Goal: Complete application form

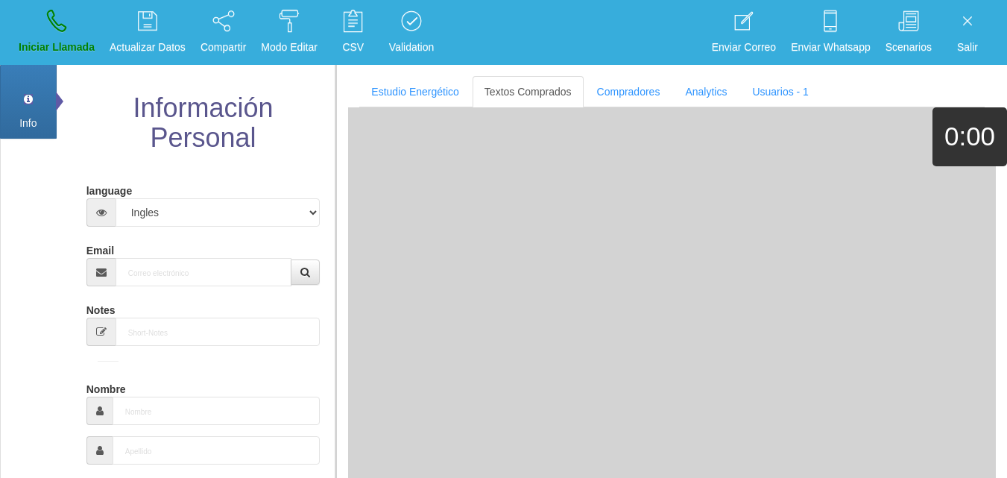
select select "4"
click at [161, 275] on input "Email" at bounding box center [204, 272] width 177 height 28
paste input "[EMAIL_ADDRESS][DOMAIN_NAME]"
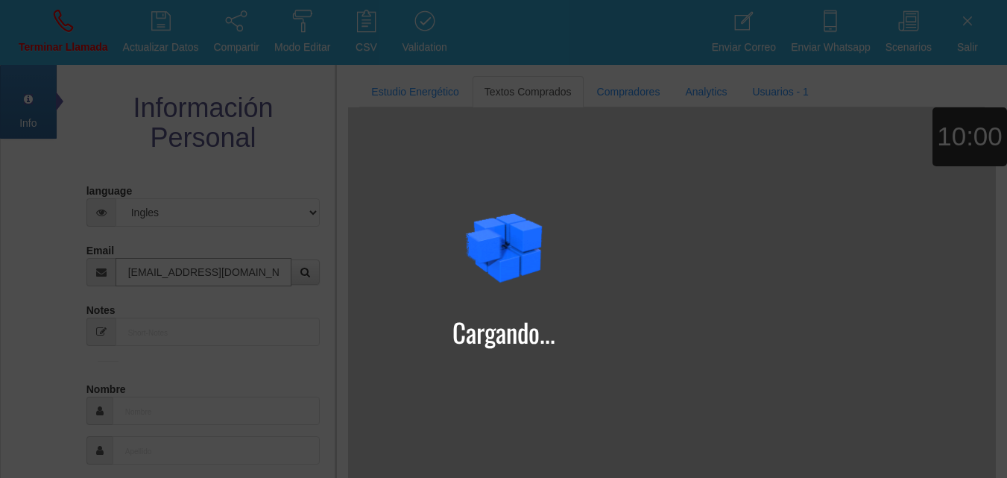
type input "[EMAIL_ADDRESS][DOMAIN_NAME]"
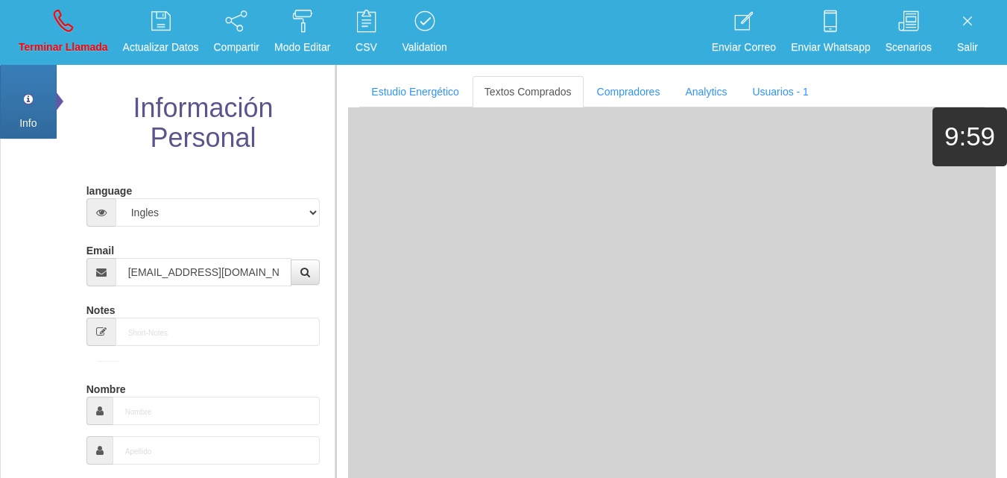
type input "8 Mayo 1964"
type input "Comprador bajo"
type input "[PERSON_NAME]"
select select "1"
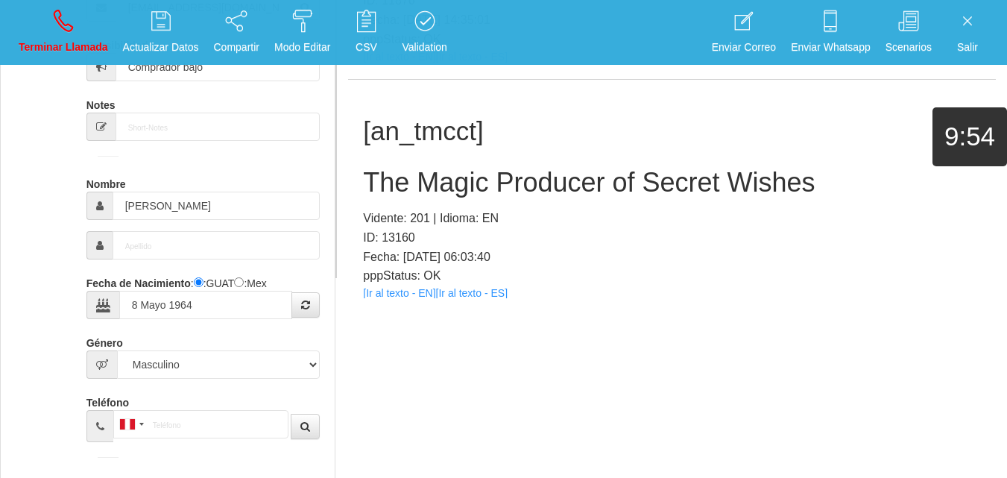
scroll to position [255, 0]
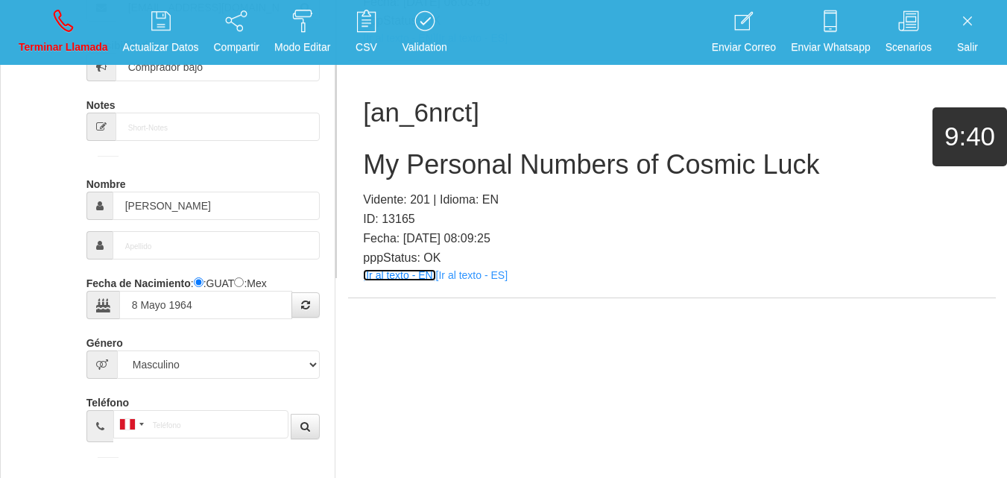
click at [388, 277] on link "[Ir al texto - EN]" at bounding box center [399, 275] width 72 height 12
click at [402, 160] on h2 "My Personal Numbers of Cosmic Luck" at bounding box center [672, 165] width 618 height 30
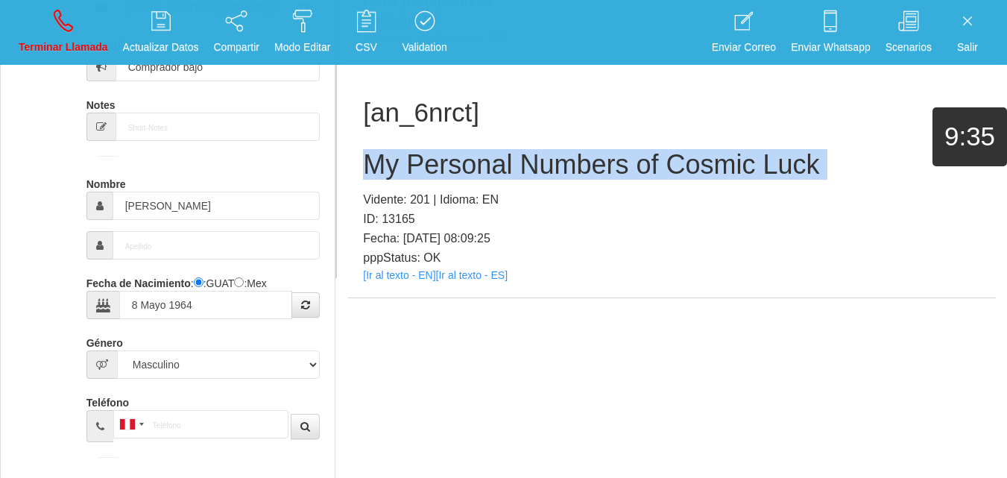
drag, startPoint x: 402, startPoint y: 160, endPoint x: 996, endPoint y: 179, distance: 594.5
click at [404, 160] on h2 "My Personal Numbers of Cosmic Luck" at bounding box center [672, 165] width 618 height 30
copy h2 "My Personal Numbers of Cosmic Luck"
click at [70, 48] on p "Terminar Llamada" at bounding box center [63, 47] width 89 height 17
select select "0"
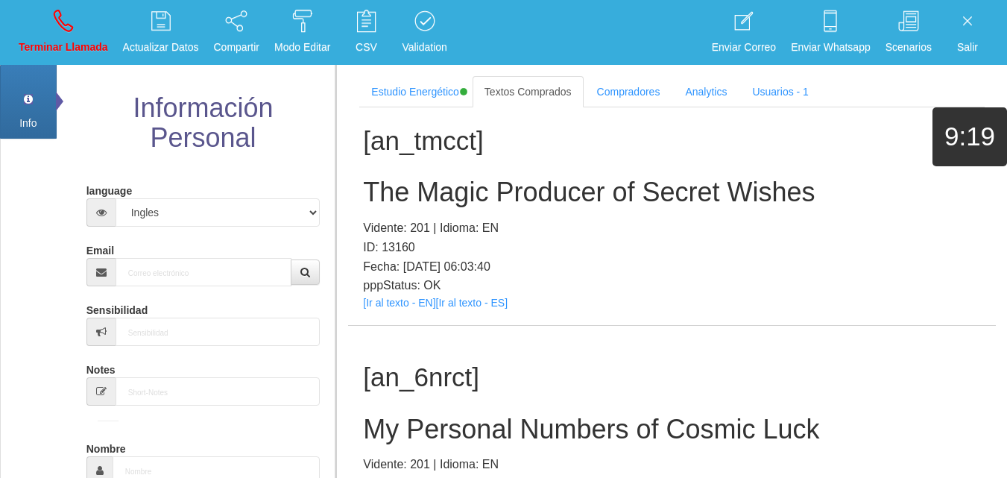
scroll to position [0, 0]
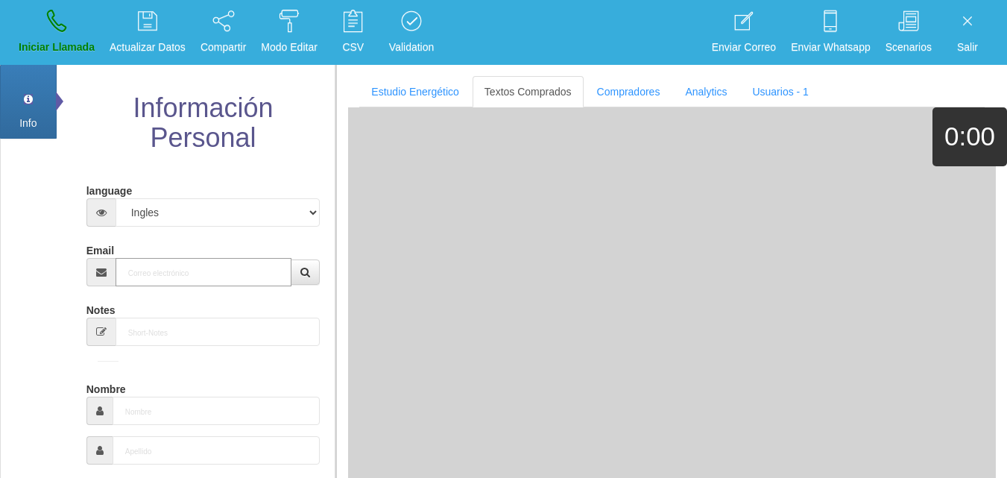
click at [194, 264] on input "Email" at bounding box center [204, 272] width 177 height 28
paste input "[EMAIL_ADDRESS][DOMAIN_NAME]"
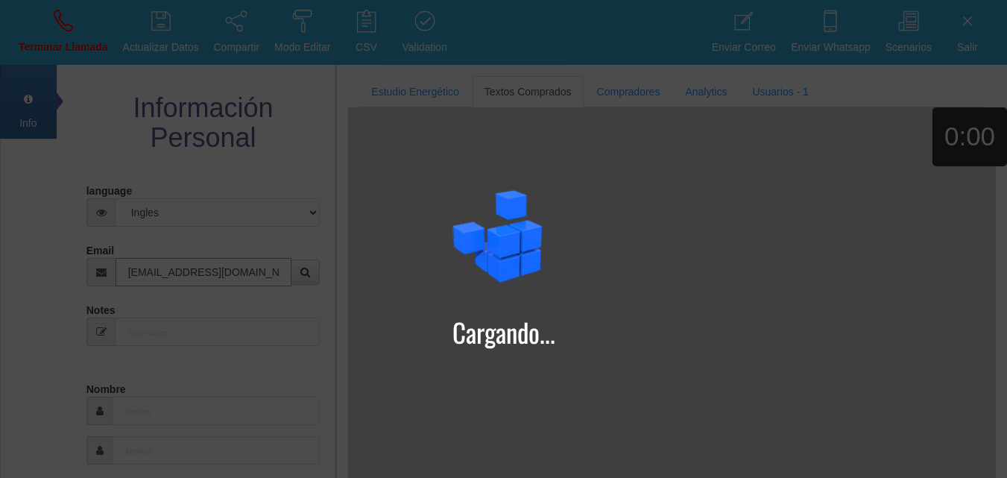
type input "[EMAIL_ADDRESS][DOMAIN_NAME]"
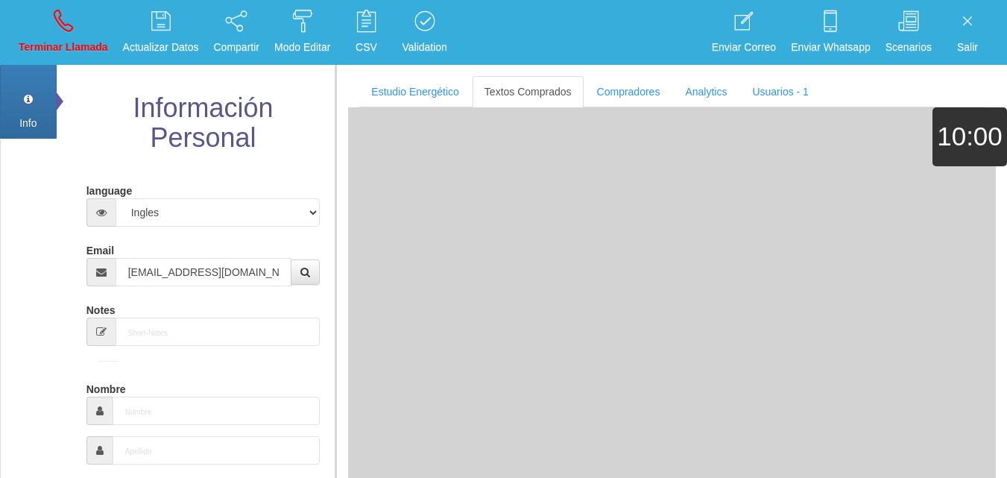
type input "[DATE]"
type input "Comprador simple"
type input "[PERSON_NAME]"
select select "1"
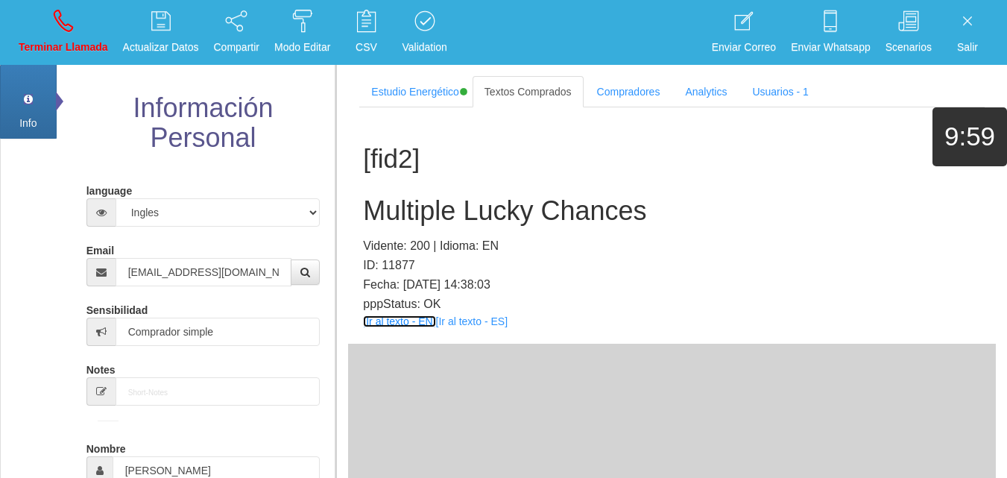
drag, startPoint x: 412, startPoint y: 327, endPoint x: 475, endPoint y: 310, distance: 64.7
click at [413, 327] on div "[fid2] Multiple Lucky Chances Vidente: 200 | Idioma: EN ID: 11877 Fecha: [DATE]…" at bounding box center [672, 225] width 648 height 236
click at [397, 330] on div "[fid2] Multiple Lucky Chances Vidente: 200 | Idioma: EN ID: 11877 Fecha: [DATE]…" at bounding box center [672, 225] width 648 height 236
click at [391, 319] on link "[Ir al texto - EN]" at bounding box center [399, 321] width 72 height 12
click at [467, 221] on h2 "Multiple Lucky Chances" at bounding box center [672, 211] width 618 height 30
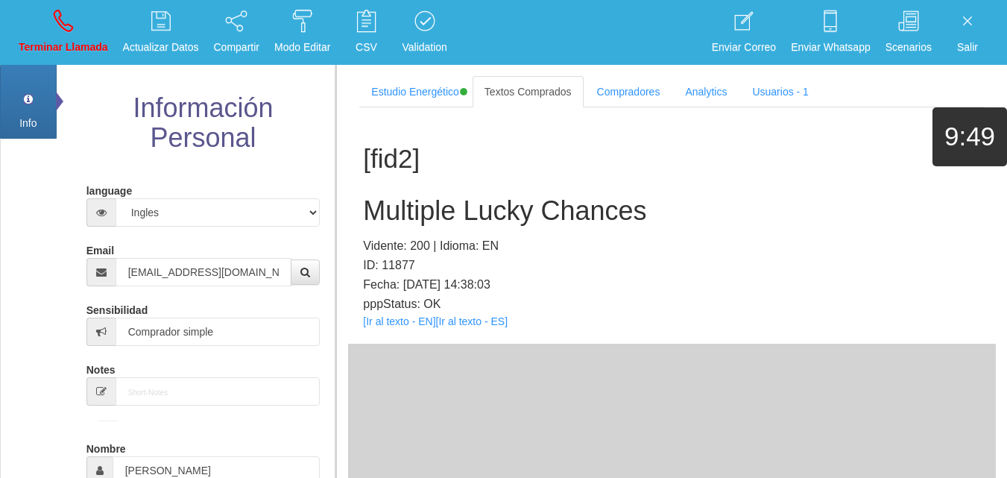
click at [468, 221] on h2 "Multiple Lucky Chances" at bounding box center [672, 211] width 618 height 30
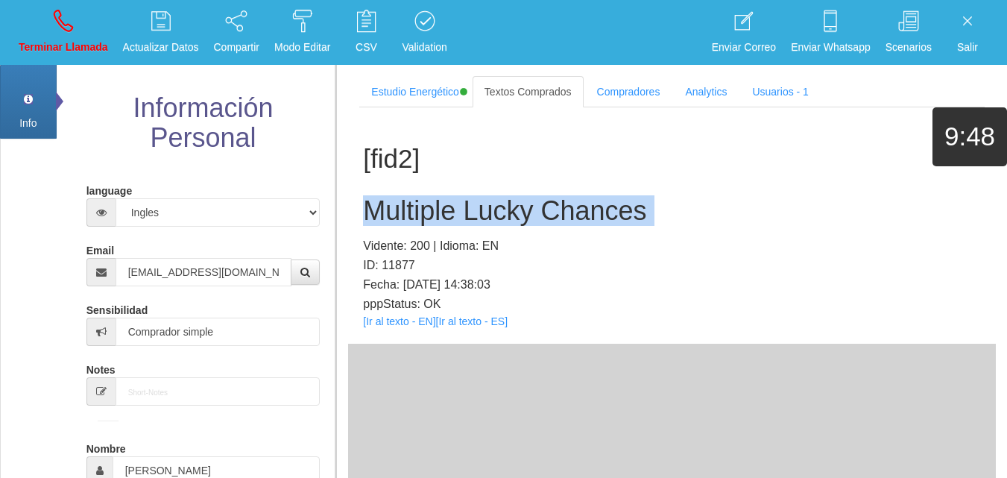
click at [468, 221] on h2 "Multiple Lucky Chances" at bounding box center [672, 211] width 618 height 30
copy h2 "Multiple Lucky Chances"
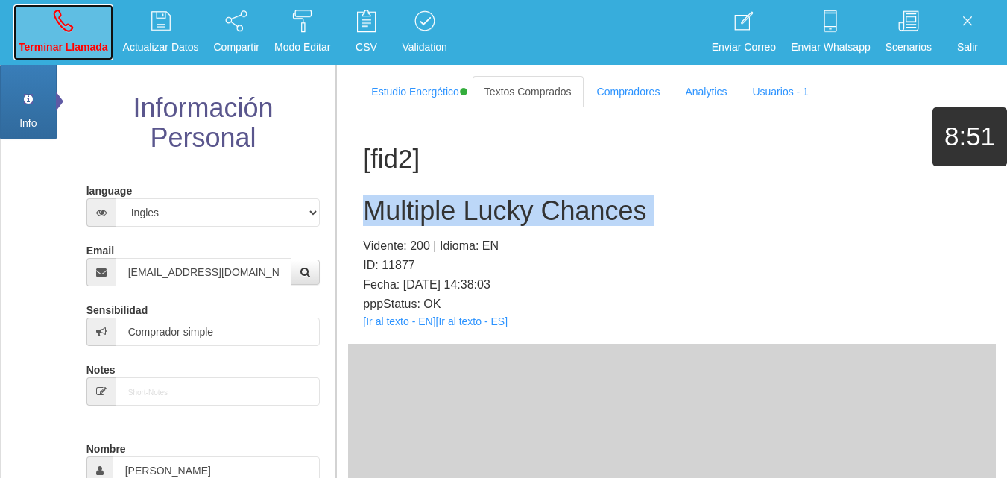
click at [55, 28] on icon at bounding box center [63, 21] width 19 height 24
select select "0"
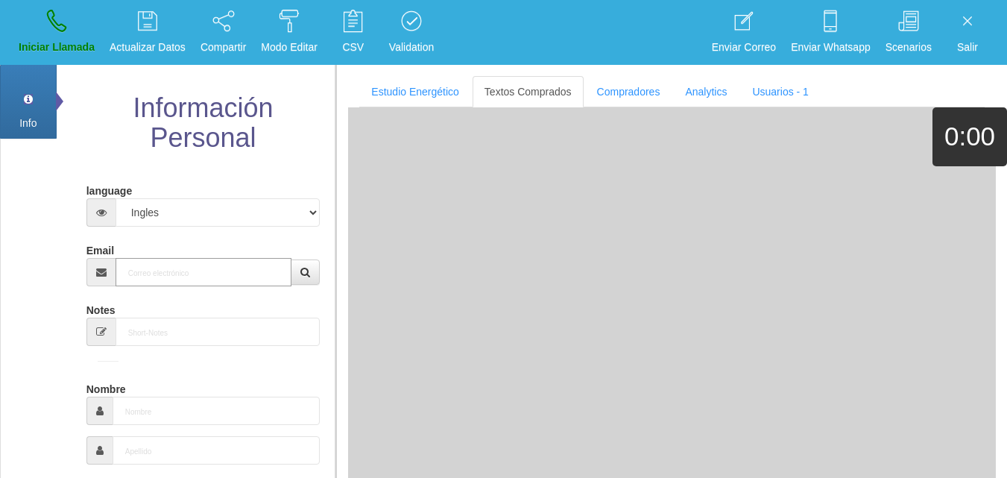
click at [179, 274] on input "Email" at bounding box center [204, 272] width 177 height 28
paste input "[EMAIL_ADDRESS][DOMAIN_NAME]"
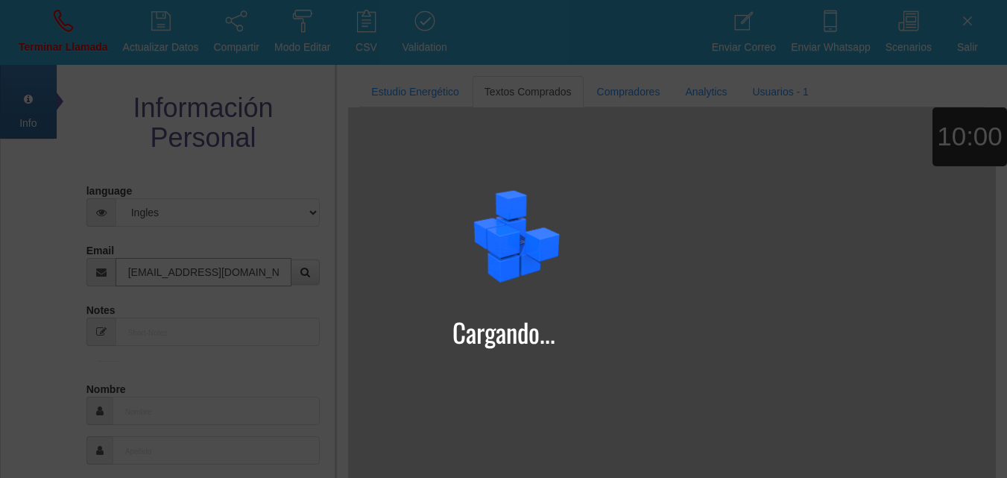
type input "[EMAIL_ADDRESS][DOMAIN_NAME]"
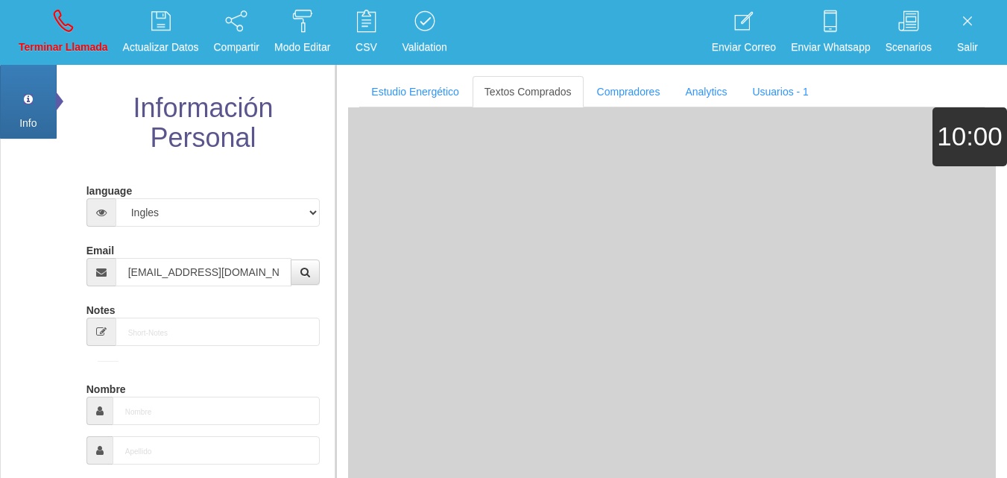
type input "[DATE]"
select select "1"
type input "Excelente Comprador"
type input "[PERSON_NAME]"
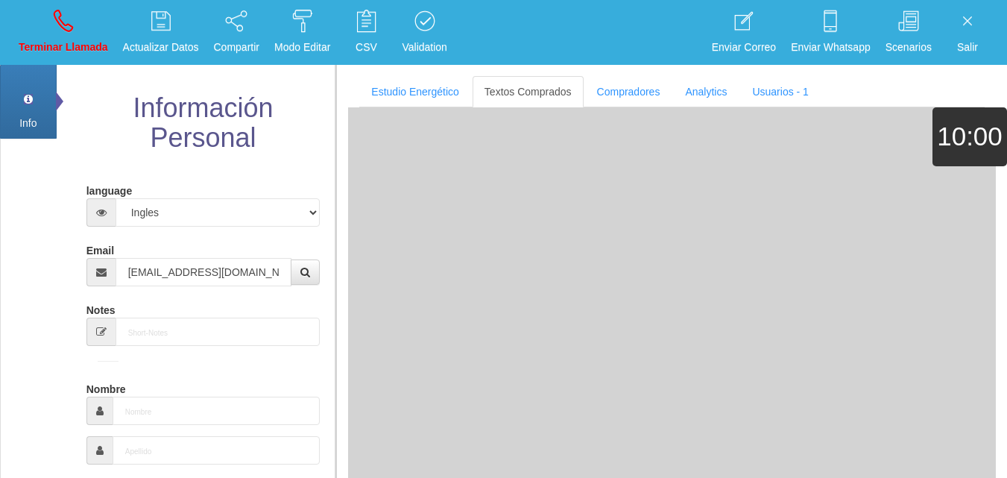
select select "2"
type input "671634016"
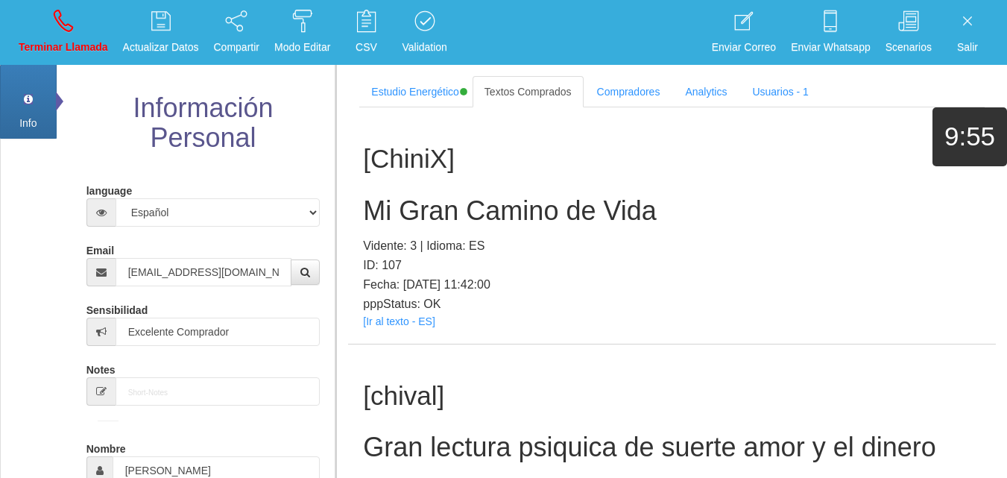
scroll to position [265, 0]
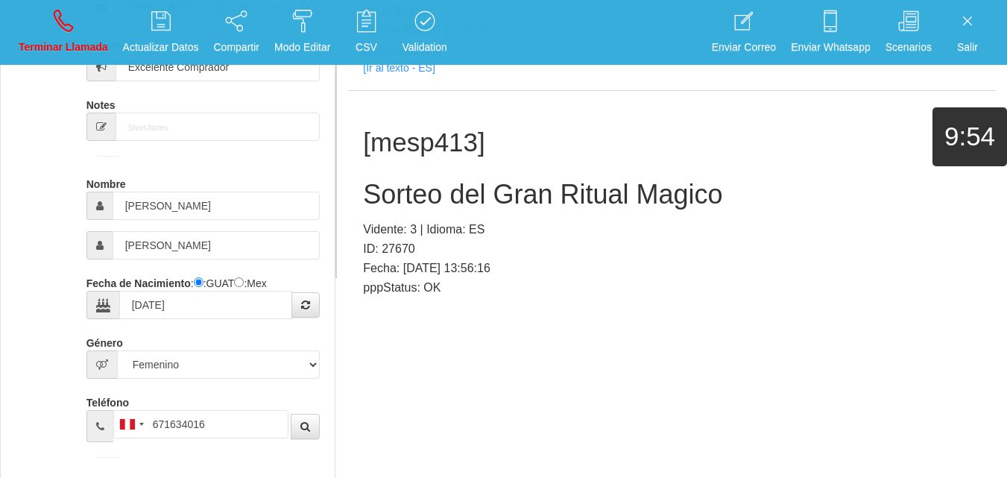
click at [385, 278] on p "pppStatus: OK" at bounding box center [672, 287] width 618 height 19
click at [383, 282] on div "[mesp413] Sorteo del Gran Ritual Magico Vidente: 3 | Idioma: ES ID: 27670 Fecha…" at bounding box center [672, 209] width 648 height 236
click at [394, 299] on link "[Ir al texto - ES]" at bounding box center [399, 305] width 72 height 12
click at [406, 148] on div "[mesp413] Sorteo del Gran Ritual Magico Vidente: 3 | Idioma: ES ID: 27670 Fecha…" at bounding box center [672, 209] width 648 height 236
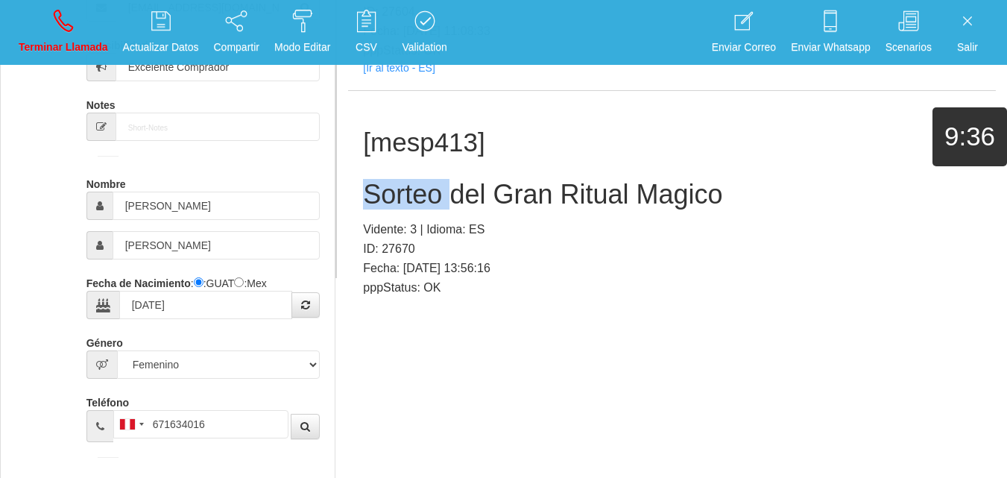
copy h2 "Sorteo"
click at [532, 180] on h2 "Sorteo del Gran Ritual Magico" at bounding box center [672, 195] width 618 height 30
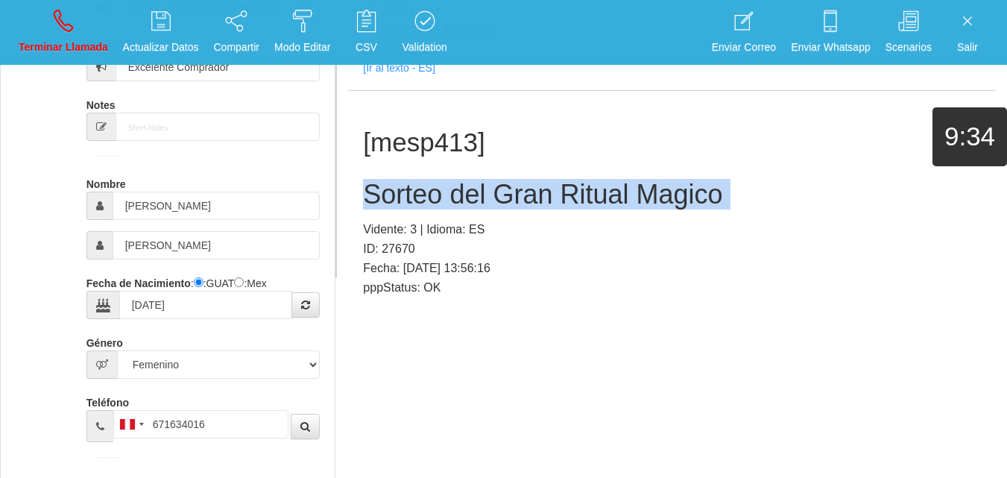
click at [532, 180] on h2 "Sorteo del Gran Ritual Magico" at bounding box center [672, 195] width 618 height 30
copy h2 "Sorteo del Gran Ritual Magico"
click at [62, 28] on icon at bounding box center [63, 21] width 19 height 24
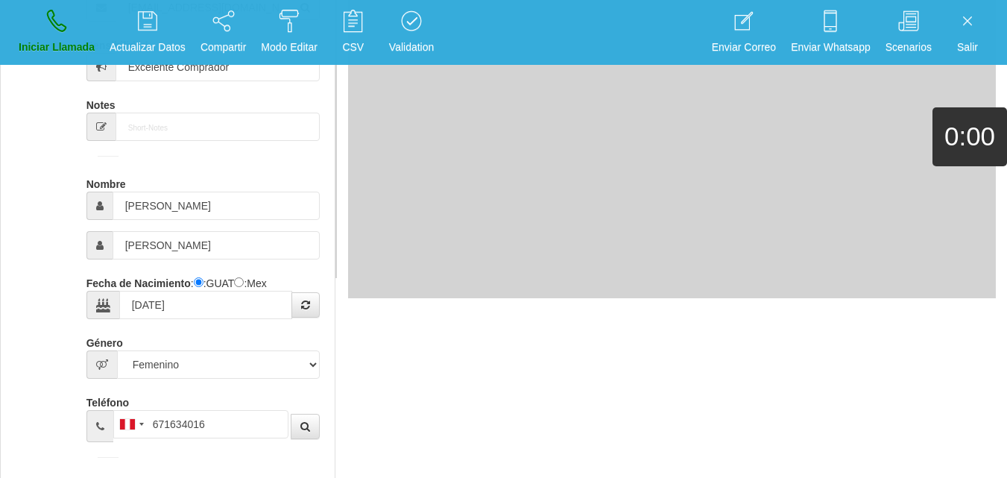
select select "0"
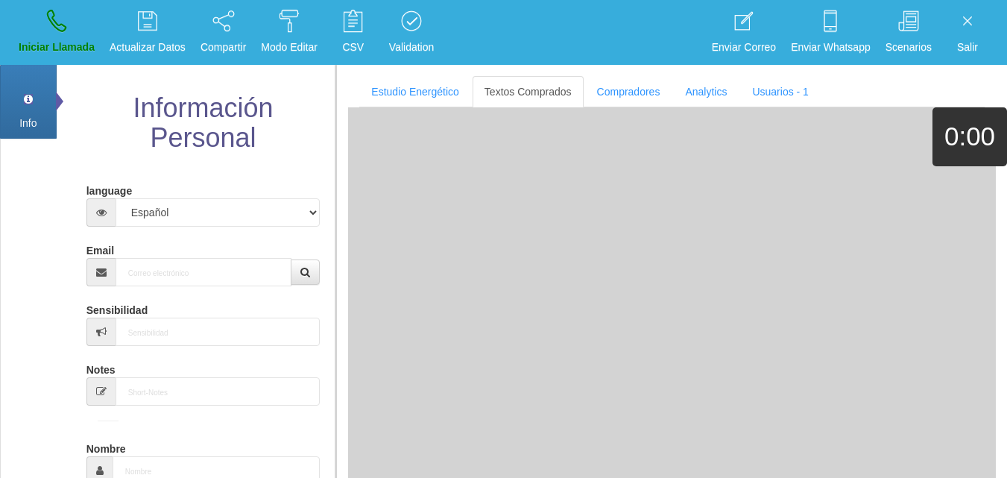
scroll to position [0, 0]
click at [143, 268] on input "Email" at bounding box center [204, 272] width 177 height 28
paste input "[EMAIL_ADDRESS][DOMAIN_NAME]"
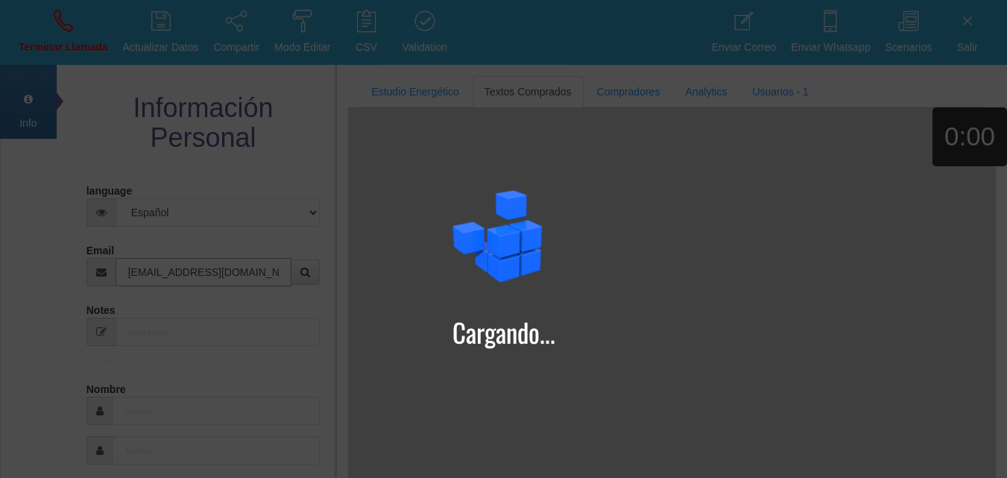
type input "[EMAIL_ADDRESS][DOMAIN_NAME]"
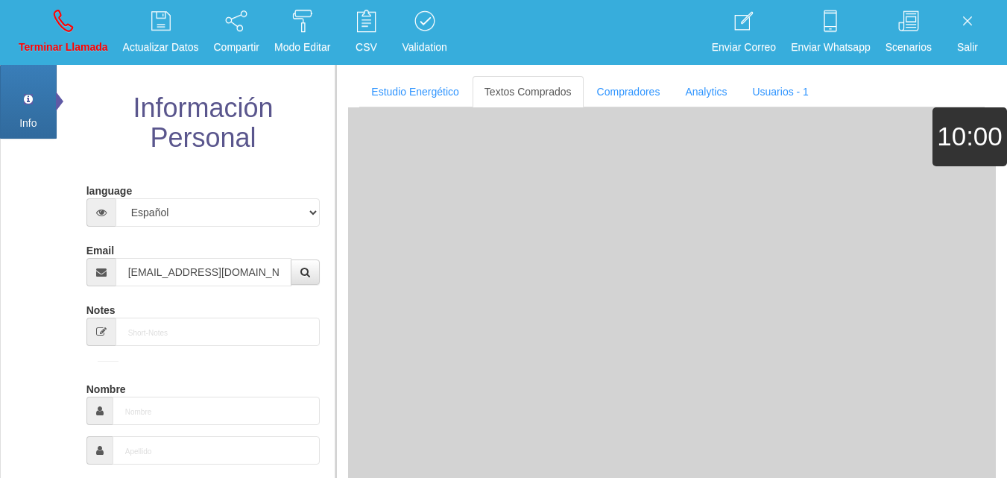
type input "[DATE]"
select select "4"
type input "Comprador bajo"
type input "[PERSON_NAME]"
select select "2"
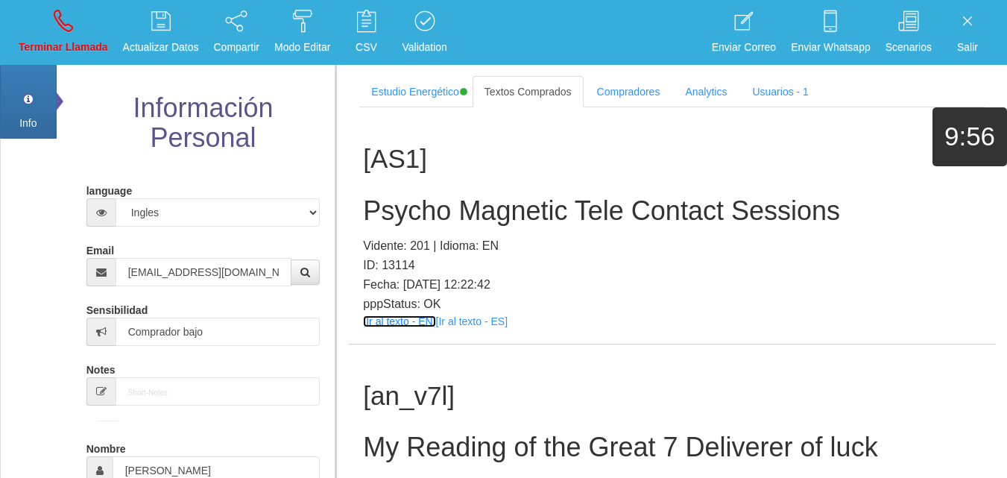
click at [375, 321] on link "[Ir al texto - EN]" at bounding box center [399, 321] width 72 height 12
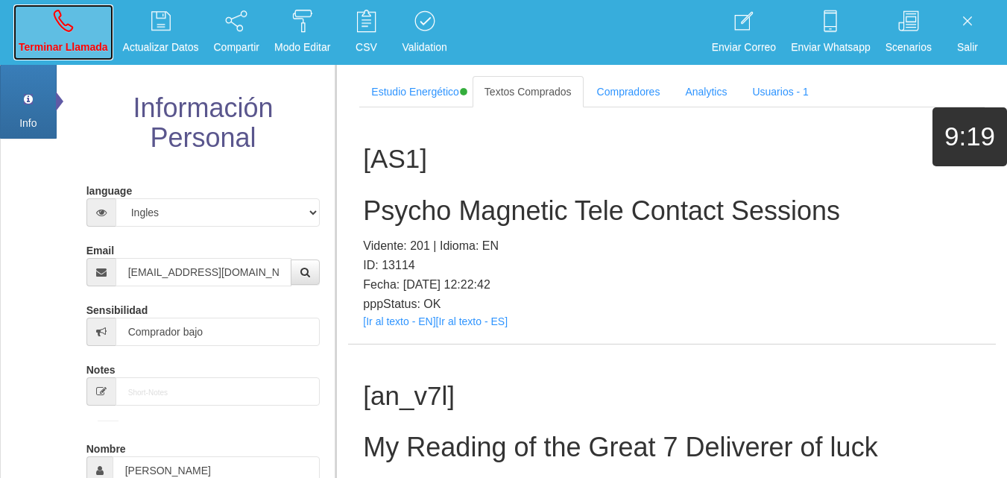
drag, startPoint x: 51, startPoint y: 28, endPoint x: 54, endPoint y: 58, distance: 29.9
click at [52, 28] on link "Terminar Llamada" at bounding box center [63, 32] width 100 height 56
select select "0"
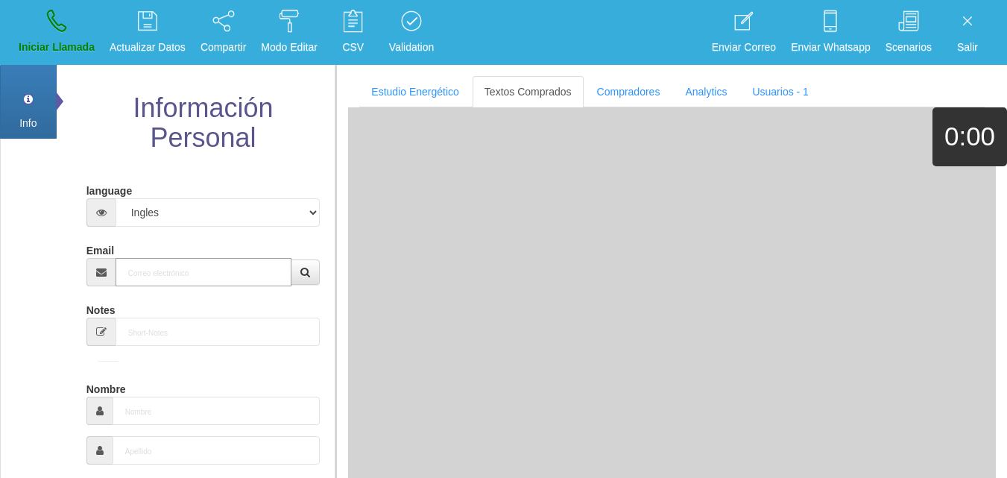
click at [165, 278] on input "Email" at bounding box center [204, 272] width 177 height 28
paste input "[EMAIL_ADDRESS][DOMAIN_NAME]"
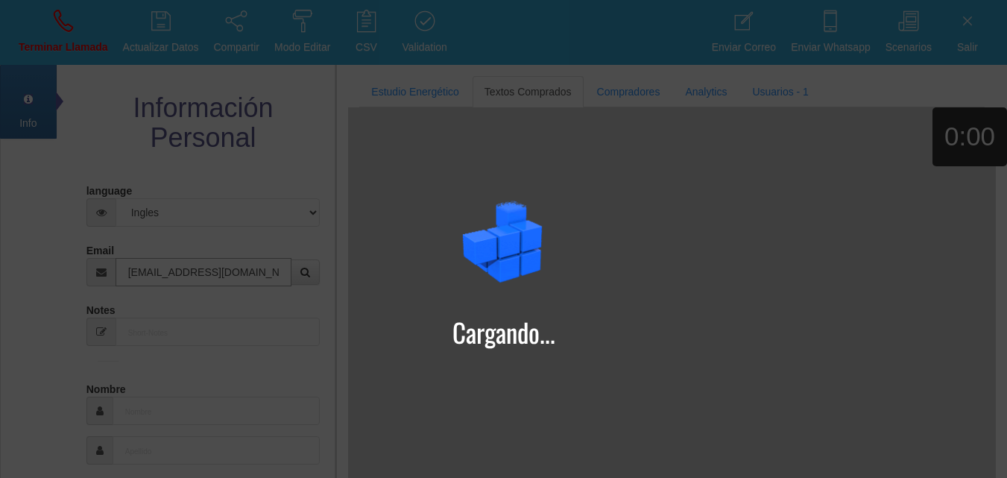
type input "[EMAIL_ADDRESS][DOMAIN_NAME]"
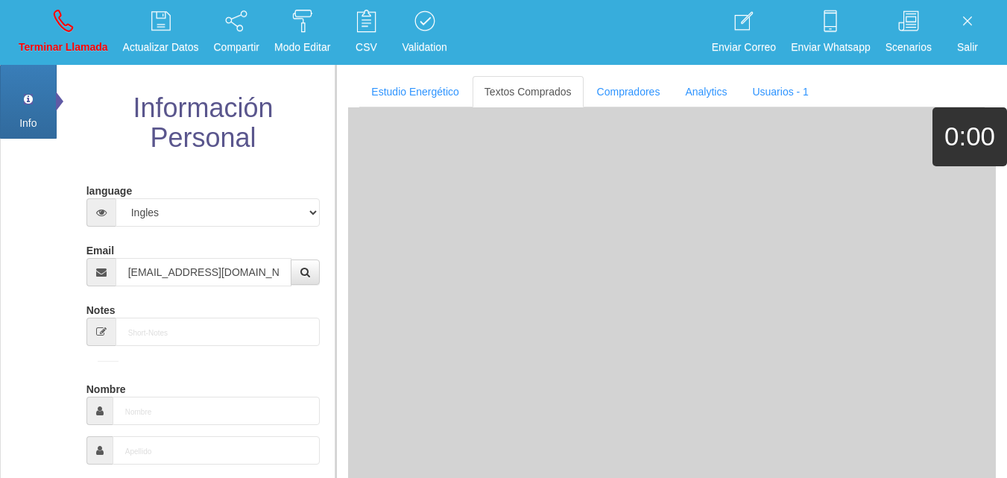
type input "[DATE]"
type input "Comprador bajo"
type input "[PERSON_NAME]"
type input "Fitch"
select select "2"
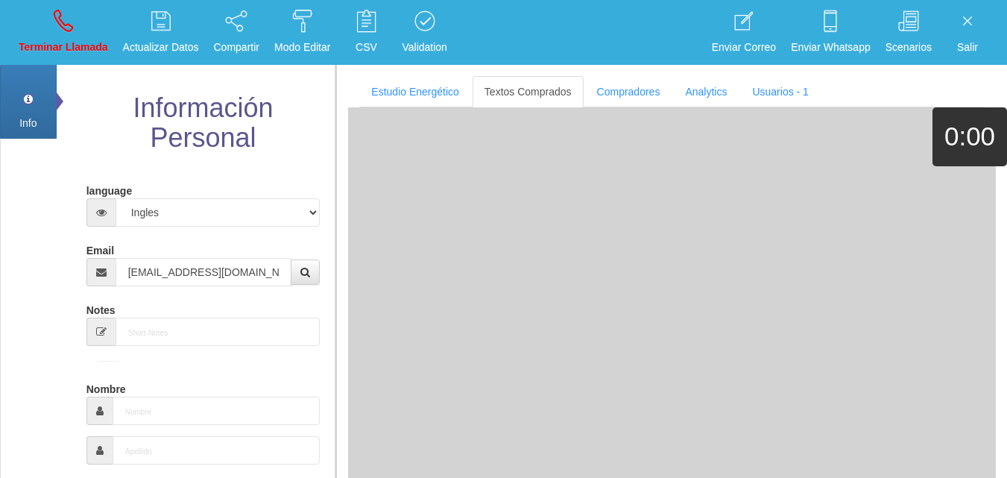
type input "[PHONE_NUMBER]"
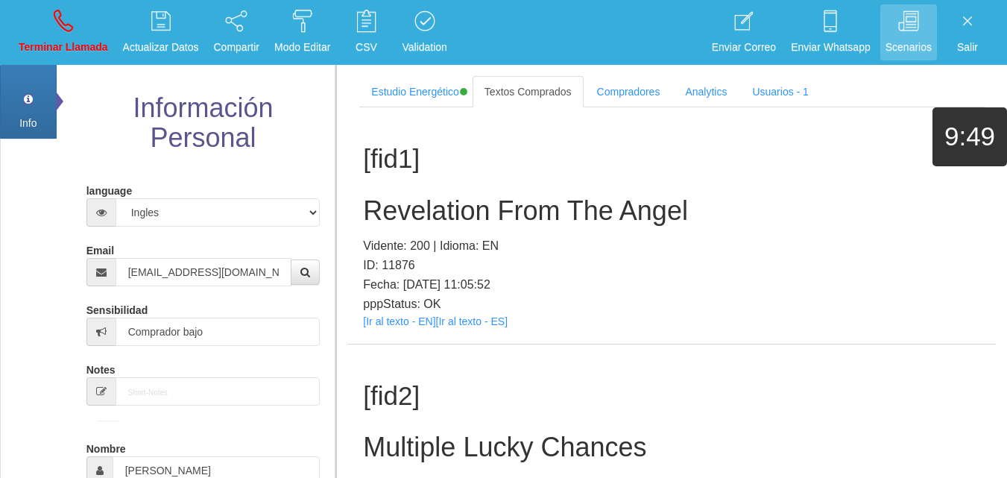
scroll to position [283, 0]
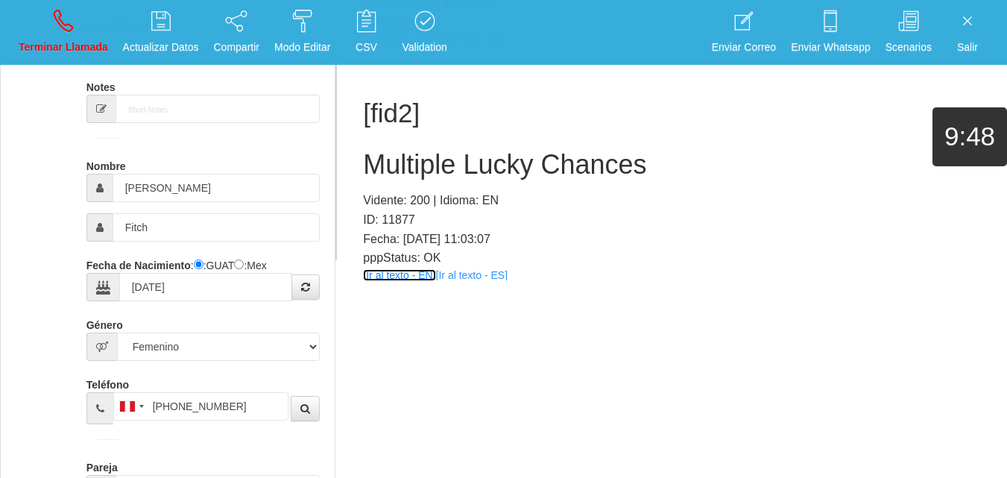
click at [393, 276] on link "[Ir al texto - EN]" at bounding box center [399, 275] width 72 height 12
click at [406, 157] on h2 "Multiple Lucky Chances" at bounding box center [672, 165] width 618 height 30
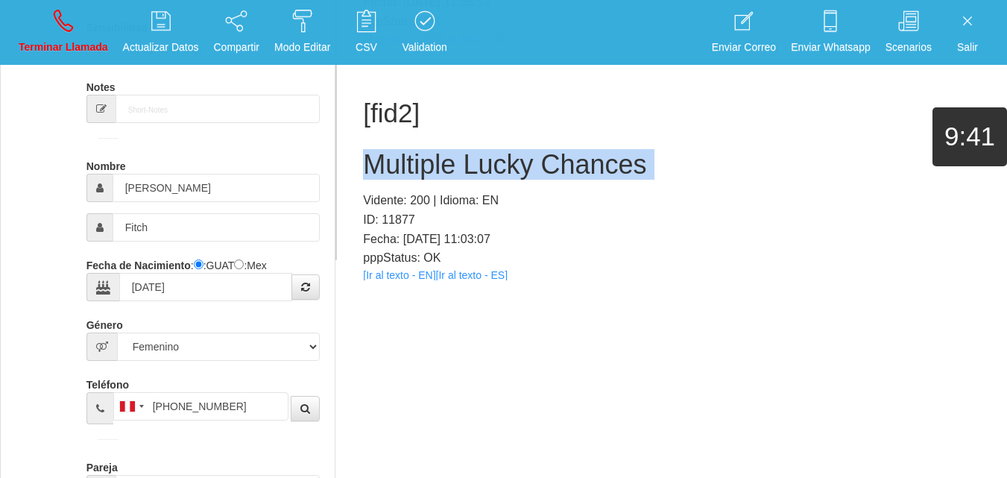
click at [406, 157] on h2 "Multiple Lucky Chances" at bounding box center [672, 165] width 618 height 30
copy h2 "Multiple Lucky Chances"
drag, startPoint x: 51, startPoint y: 31, endPoint x: 567, endPoint y: 95, distance: 519.9
click at [52, 27] on link "Terminar Llamada" at bounding box center [63, 32] width 100 height 56
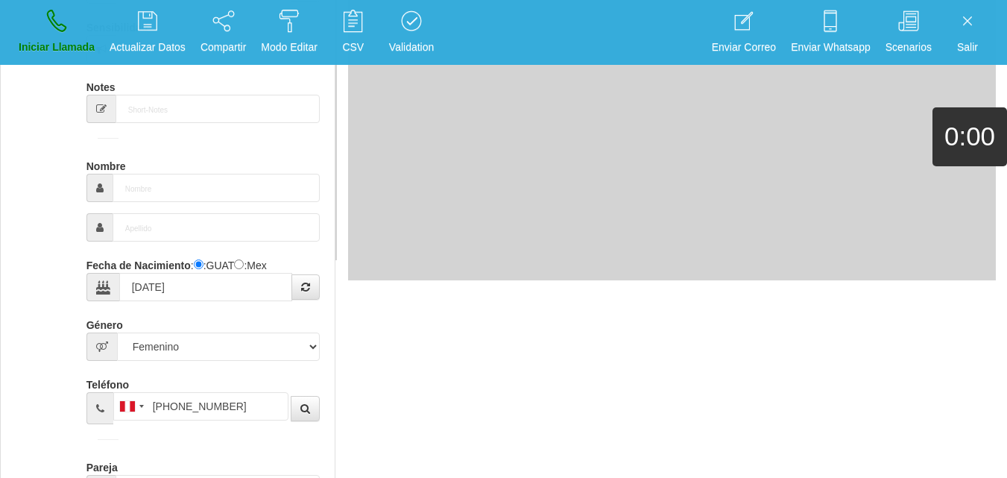
select select "0"
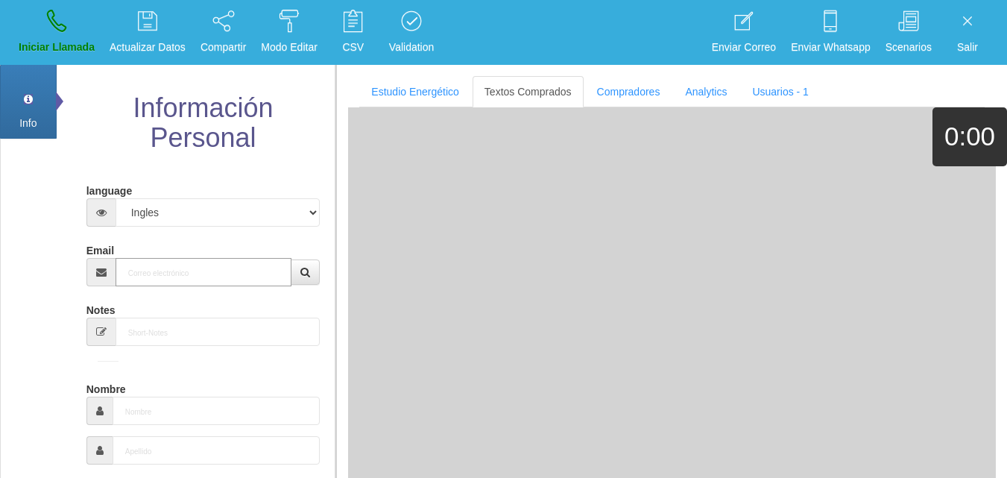
click at [136, 282] on input "Email" at bounding box center [204, 272] width 177 height 28
paste input "[EMAIL_ADDRESS][DOMAIN_NAME]"
type input "[EMAIL_ADDRESS][DOMAIN_NAME]"
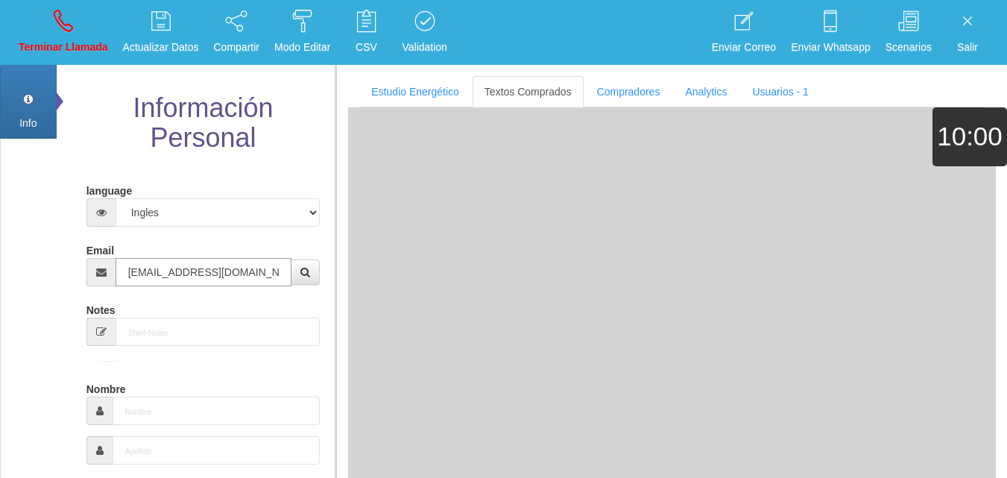
type input "7 Ago 1974"
select select "1"
type input "Excelente Comprador"
type input "[PERSON_NAME]"
select select "2"
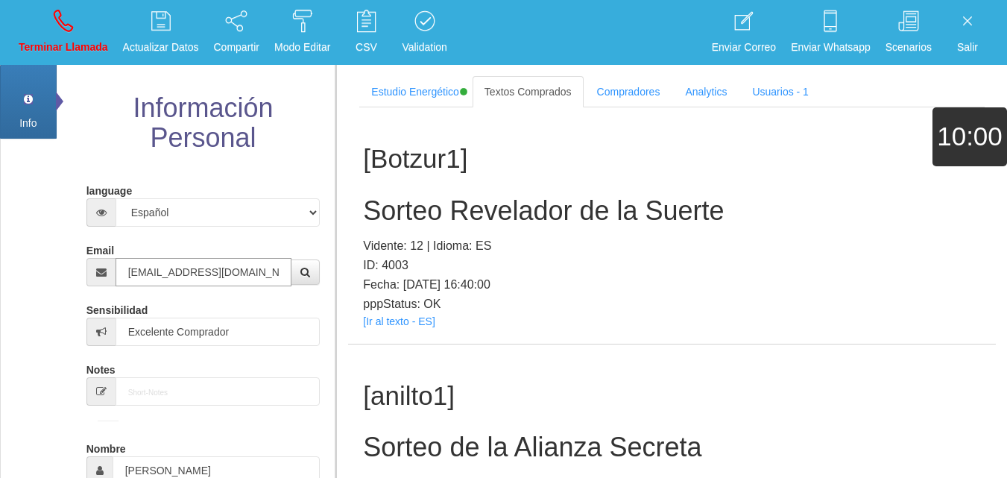
type input "[EMAIL_ADDRESS][DOMAIN_NAME]"
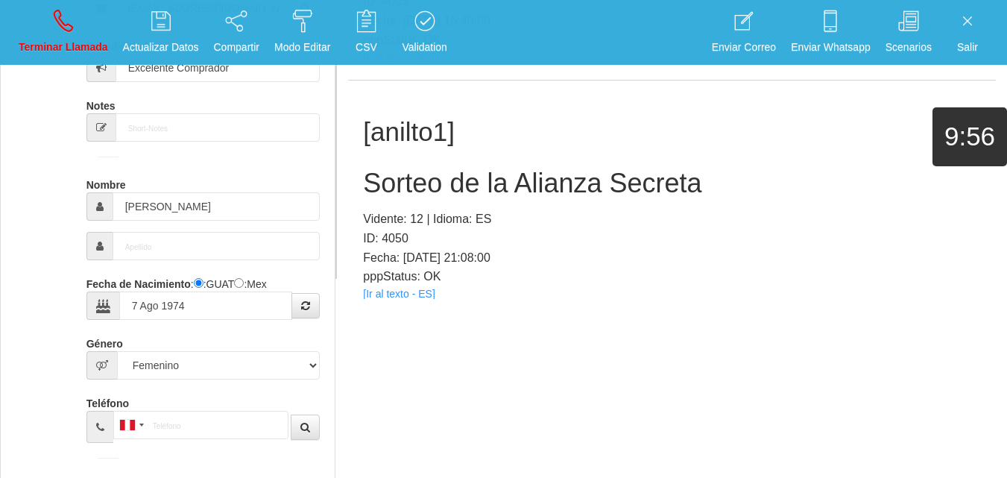
scroll to position [47238, 0]
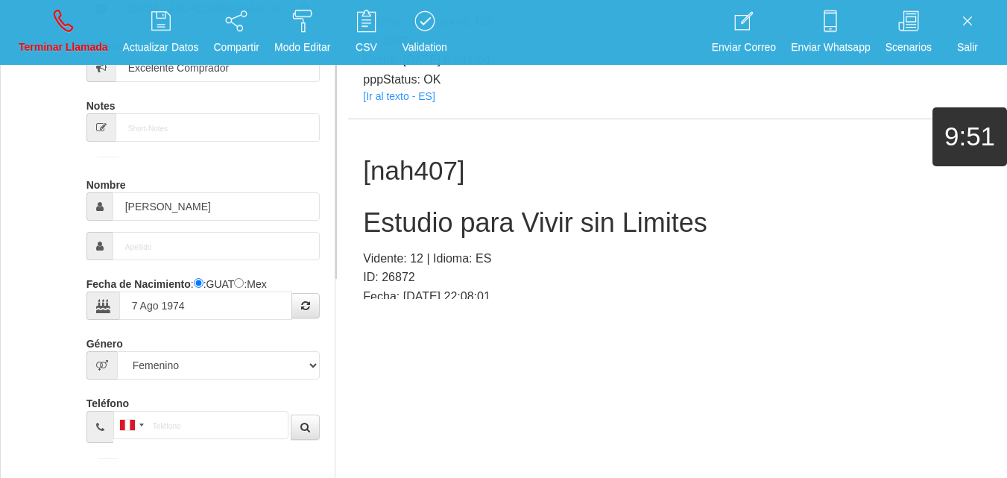
drag, startPoint x: 378, startPoint y: 208, endPoint x: 389, endPoint y: 186, distance: 24.3
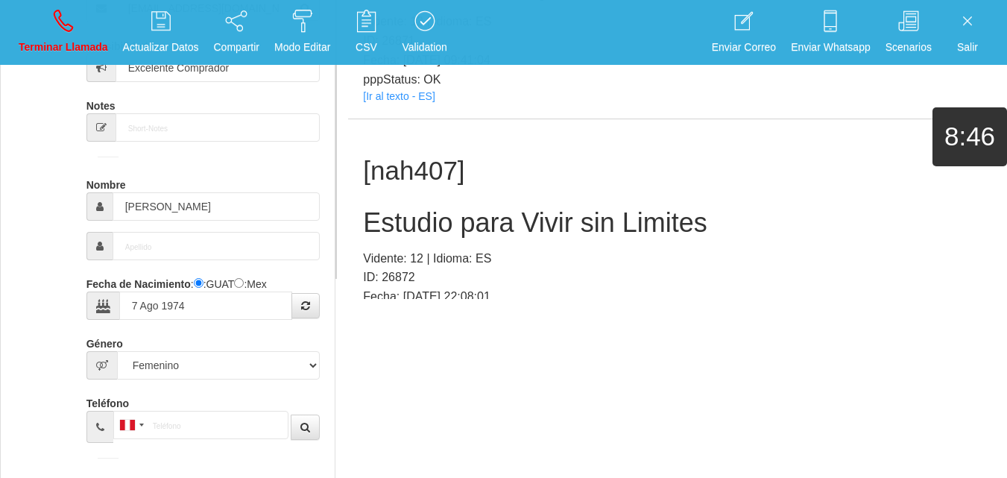
copy h2 "Sorteo Psiquico de Proteccion"
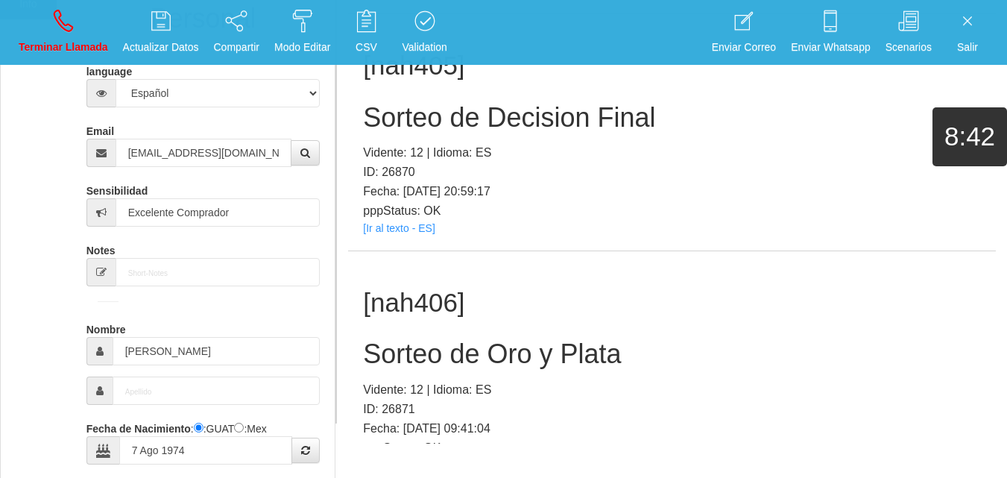
scroll to position [115, 0]
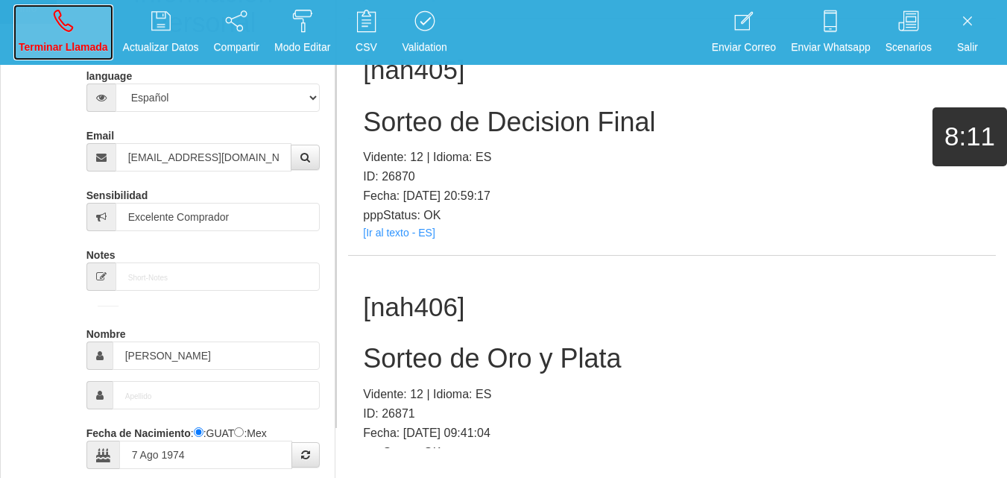
click at [88, 34] on link "Terminar Llamada" at bounding box center [63, 32] width 100 height 56
select select "0"
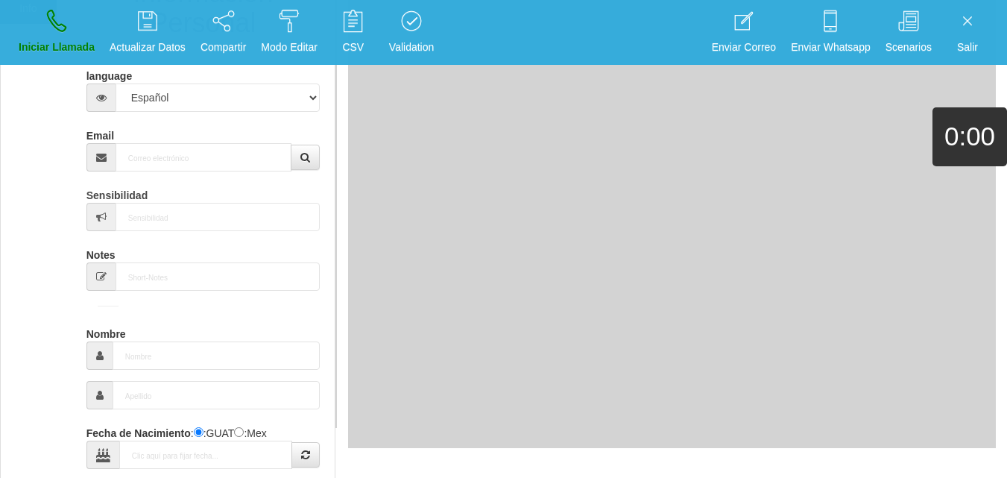
scroll to position [0, 0]
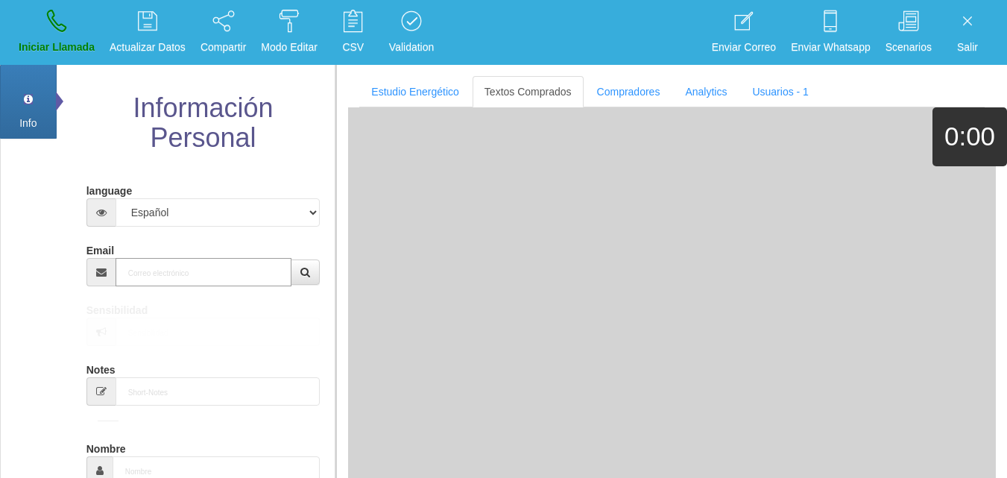
click at [183, 274] on input "Email" at bounding box center [204, 272] width 177 height 28
paste input "[EMAIL_ADDRESS][DOMAIN_NAME]"
type input "[EMAIL_ADDRESS][DOMAIN_NAME]"
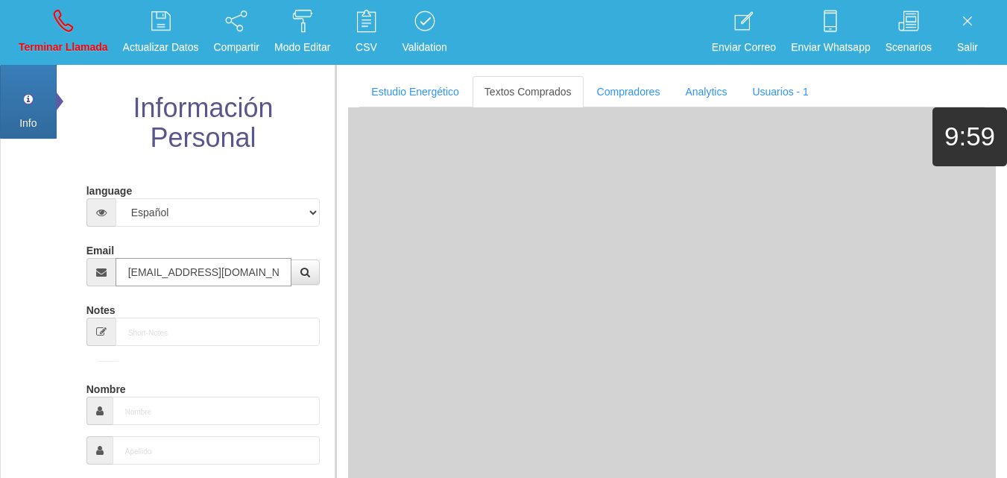
type input "19 Abr 1963"
select select "4"
type input "Comprador bajo"
type input "[PERSON_NAME]"
select select "2"
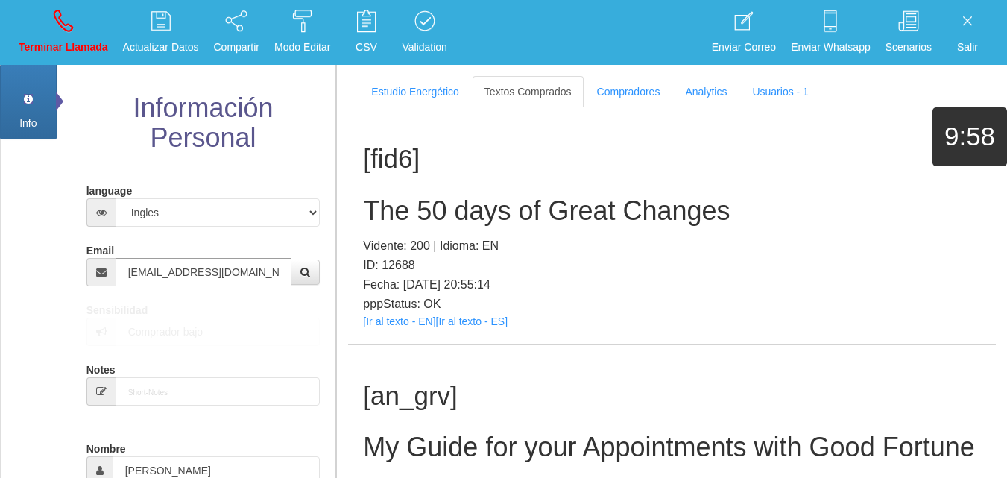
type input "[EMAIL_ADDRESS][DOMAIN_NAME]"
click at [369, 320] on link "[Ir al texto - EN]" at bounding box center [399, 321] width 72 height 12
click at [404, 223] on h2 "The 50 days of Great Changes" at bounding box center [672, 211] width 618 height 30
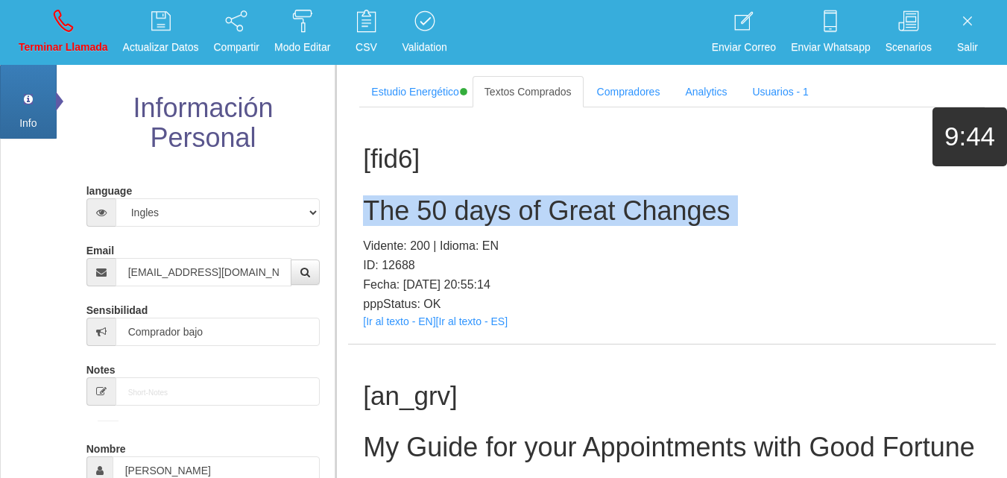
click at [404, 223] on h2 "The 50 days of Great Changes" at bounding box center [672, 211] width 618 height 30
copy h2 "The 50 days of Great Changes"
drag, startPoint x: 65, startPoint y: 27, endPoint x: 69, endPoint y: 62, distance: 35.3
click at [65, 27] on icon at bounding box center [63, 21] width 19 height 24
select select "0"
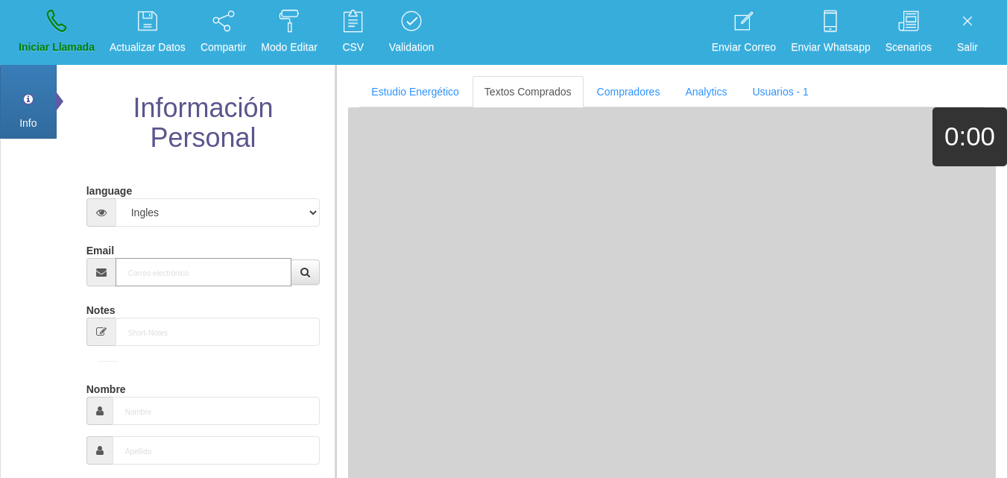
click at [180, 258] on input "Email" at bounding box center [204, 272] width 177 height 28
paste input "[EMAIL_ADDRESS][DOMAIN_NAME]"
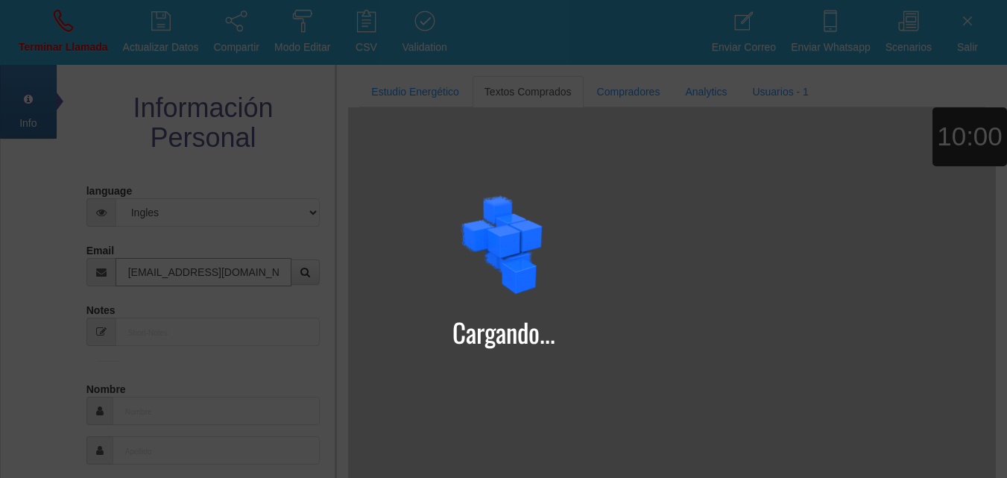
type input "[EMAIL_ADDRESS][DOMAIN_NAME]"
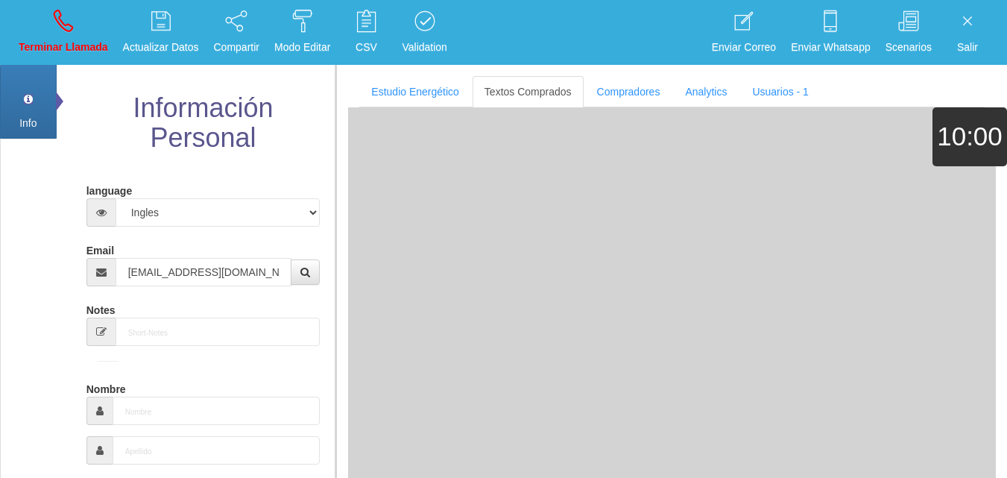
type input "13 Mayo 1957"
type input "Comprador bajo"
type input "[PERSON_NAME]"
select select "2"
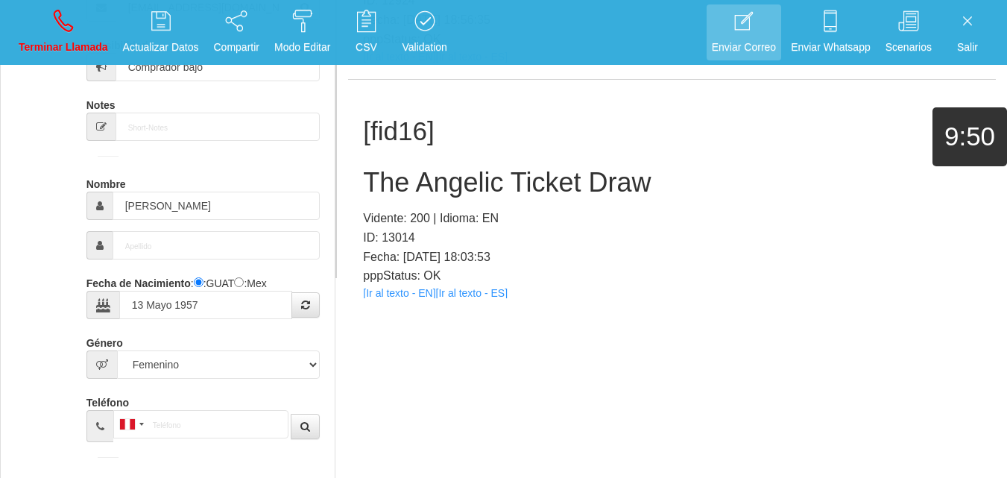
scroll to position [255, 0]
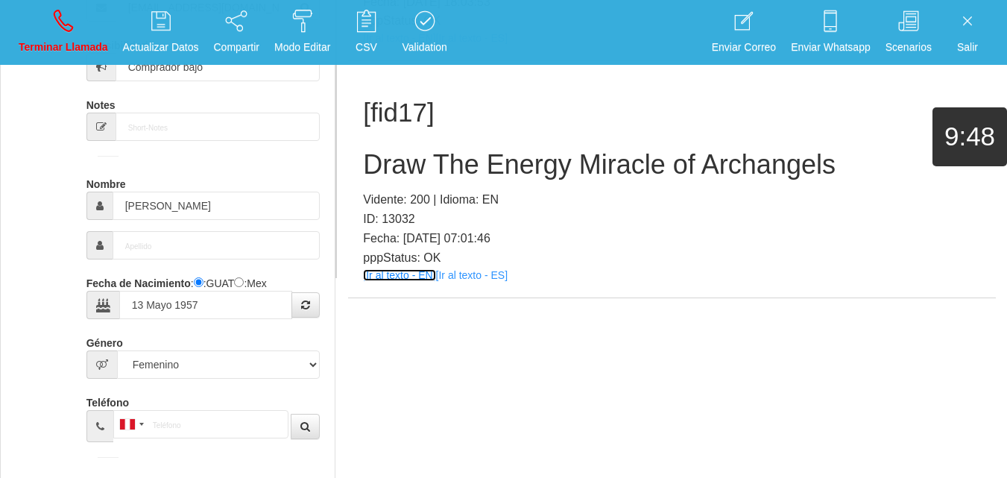
click at [404, 277] on link "[Ir al texto - EN]" at bounding box center [399, 275] width 72 height 12
click at [409, 171] on h2 "Draw The Energy Miracle of Archangels" at bounding box center [672, 165] width 618 height 30
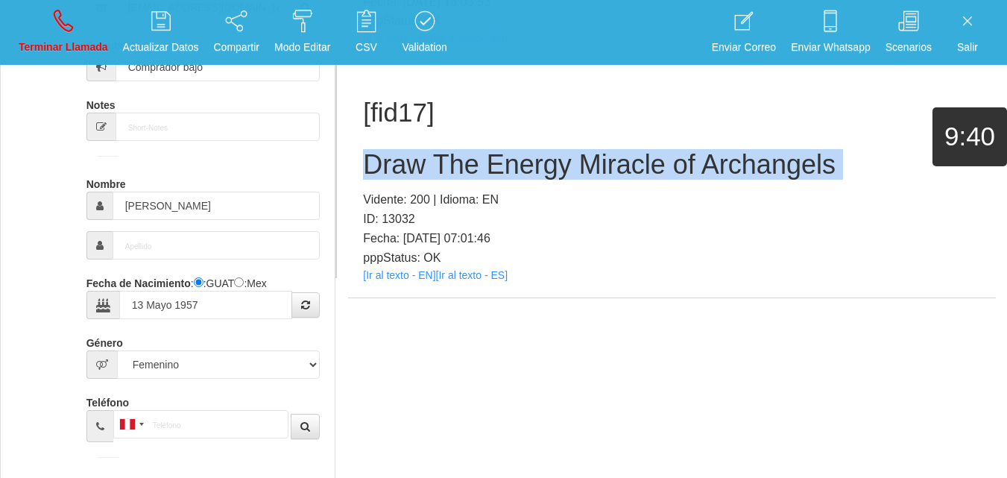
click at [407, 169] on h2 "Draw The Energy Miracle of Archangels" at bounding box center [672, 165] width 618 height 30
copy h2 "Draw The Energy Miracle of Archangels"
drag, startPoint x: 61, startPoint y: 30, endPoint x: 68, endPoint y: 47, distance: 18.4
click at [62, 31] on icon at bounding box center [63, 21] width 19 height 24
select select "0"
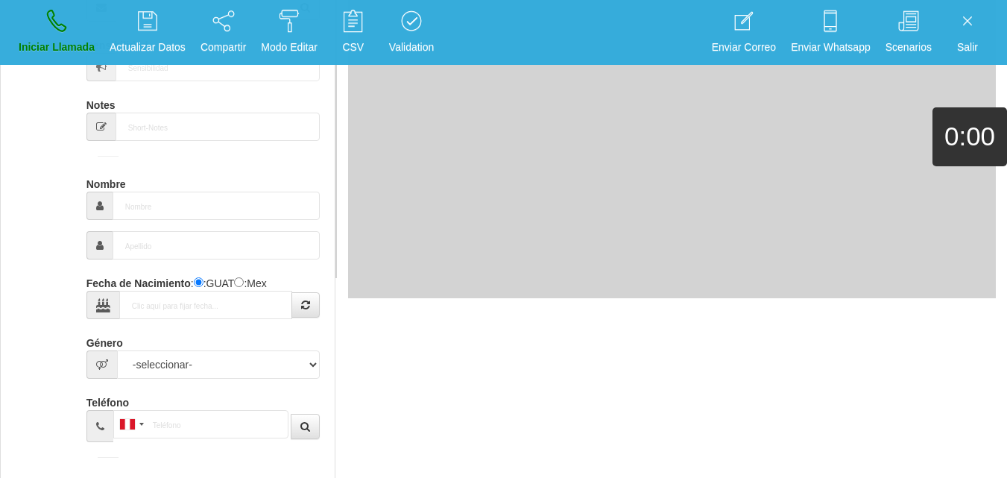
scroll to position [0, 0]
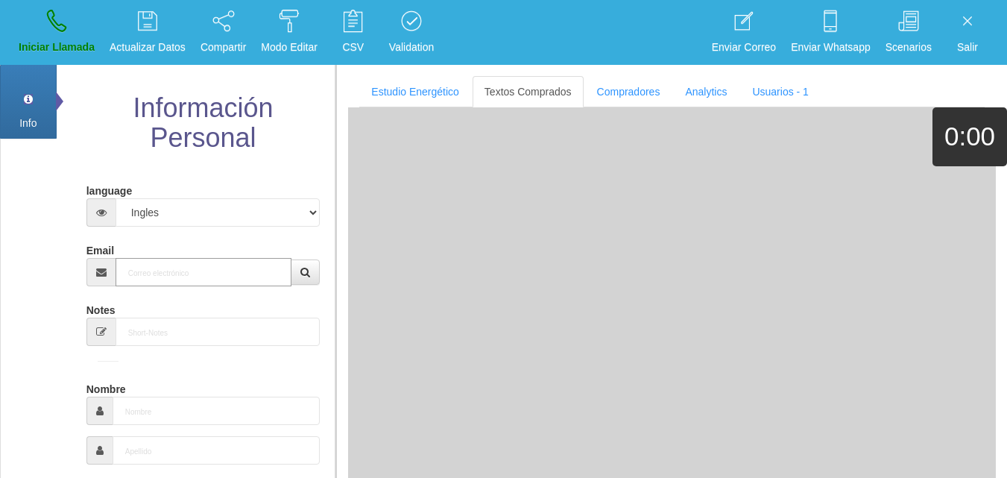
click at [236, 277] on input "Email" at bounding box center [204, 272] width 177 height 28
paste input "[EMAIL_ADDRESS][DOMAIN_NAME]"
type input "[EMAIL_ADDRESS][DOMAIN_NAME]"
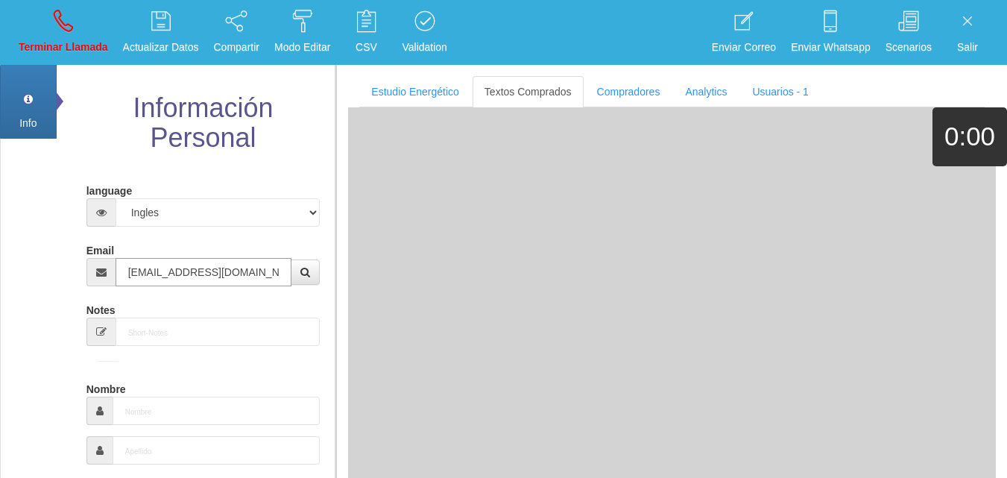
type input "[DATE]"
select select "1"
type input "Comprador bajo"
type input "Jhonhans"
select select "1"
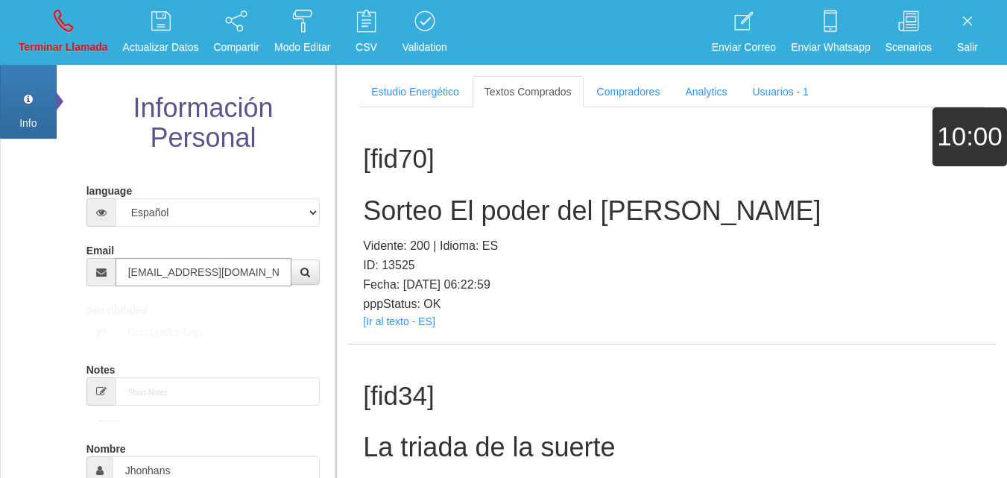
type input "[EMAIL_ADDRESS][DOMAIN_NAME]"
click at [381, 321] on link "[Ir al texto - ES]" at bounding box center [399, 321] width 72 height 12
click at [387, 203] on h2 "Sorteo El poder del [PERSON_NAME]" at bounding box center [672, 211] width 618 height 30
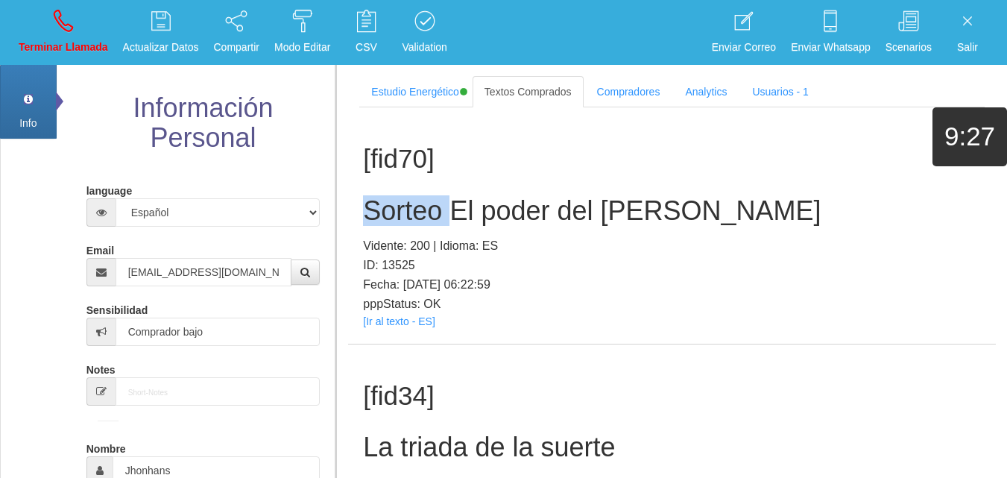
click at [387, 203] on h2 "Sorteo El poder del [PERSON_NAME]" at bounding box center [672, 211] width 618 height 30
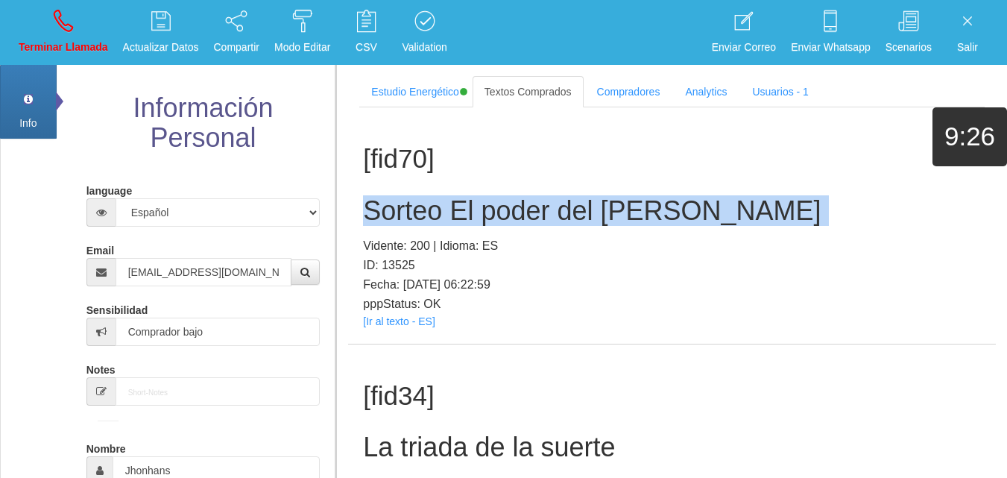
click at [387, 203] on h2 "Sorteo El poder del [PERSON_NAME]" at bounding box center [672, 211] width 618 height 30
copy h2 "Sorteo El poder del [PERSON_NAME]"
click at [78, 25] on link "Terminar Llamada" at bounding box center [63, 32] width 100 height 56
select select "0"
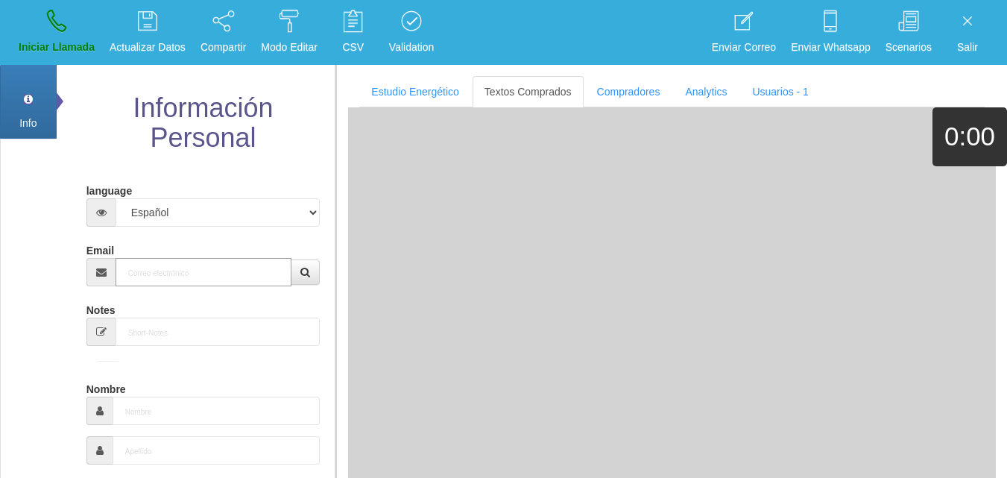
click at [248, 267] on input "Email" at bounding box center [204, 272] width 177 height 28
paste input "[EMAIL_ADDRESS][DOMAIN_NAME]"
type input "[EMAIL_ADDRESS][DOMAIN_NAME]"
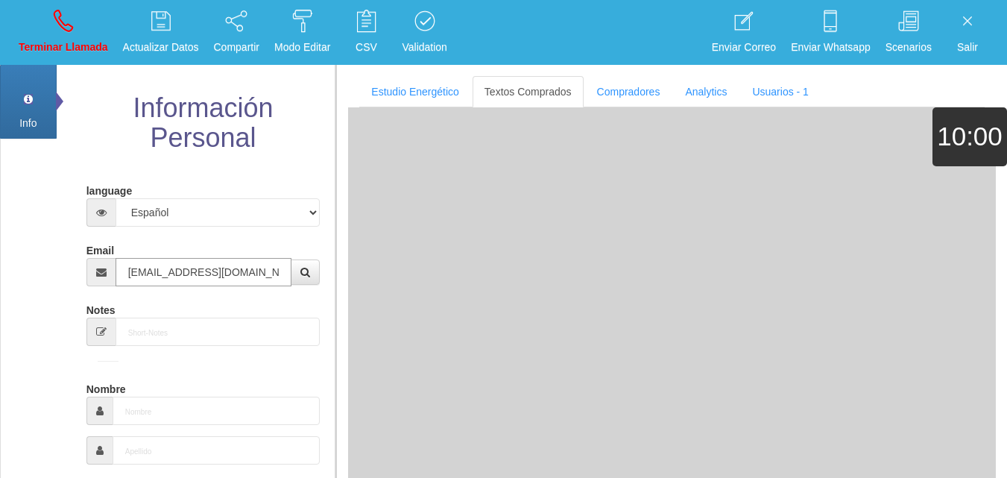
type input "[DATE]"
select select "4"
type input "Excelente Comprador"
type input "[PERSON_NAME]"
select select "2"
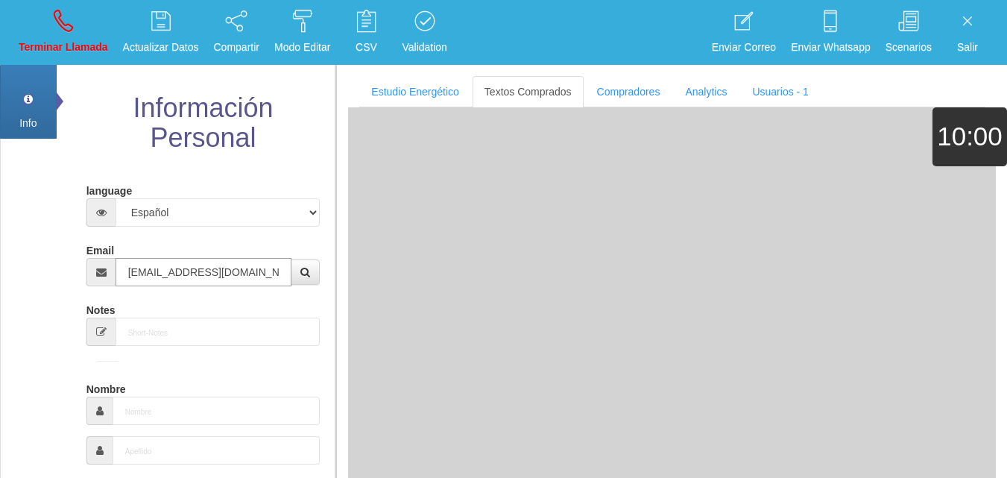
type input "[PHONE_NUMBER]"
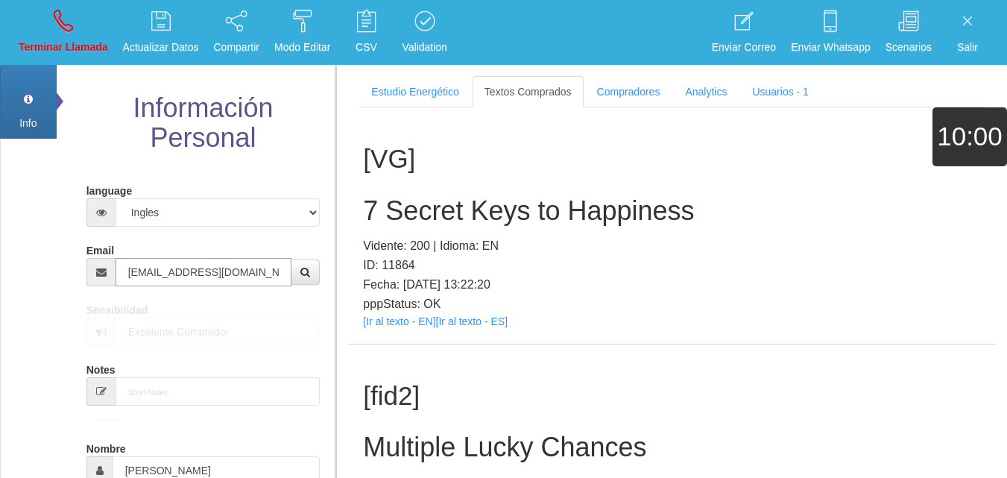
type input "[EMAIL_ADDRESS][DOMAIN_NAME]"
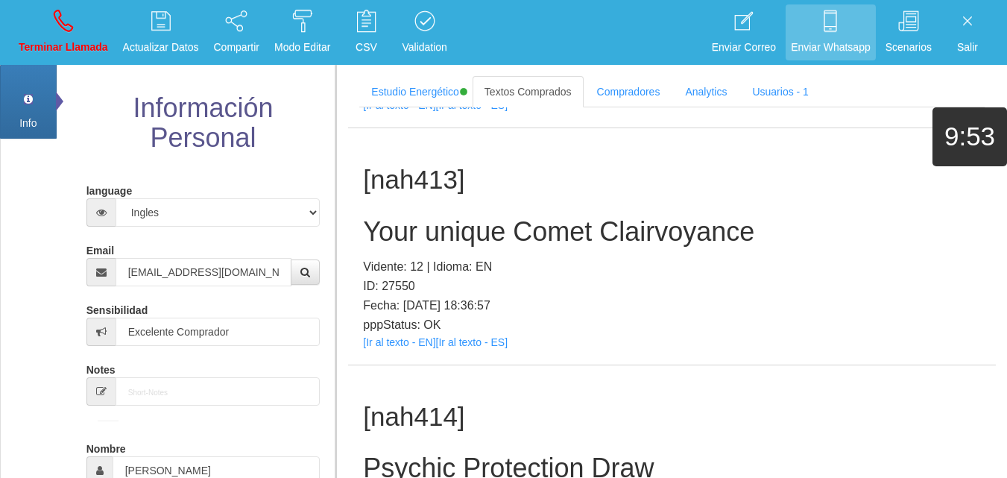
scroll to position [7085, 0]
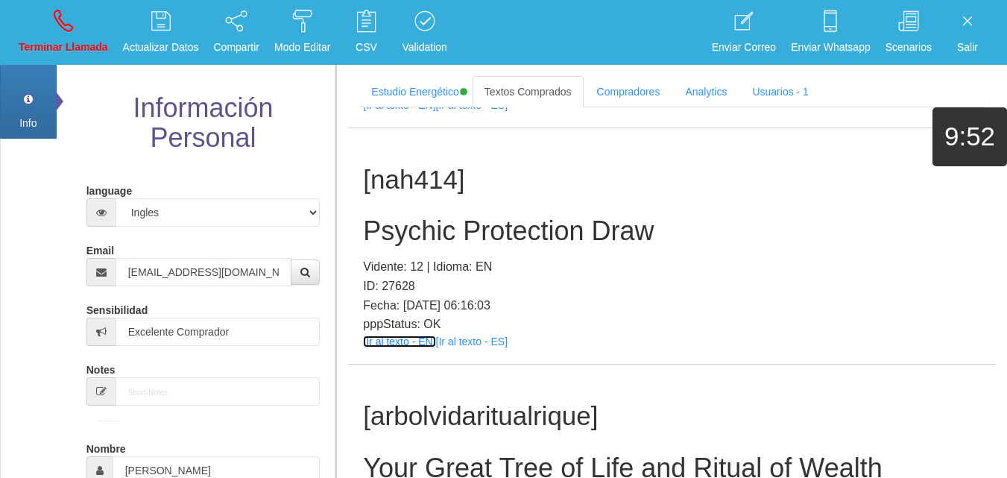
click at [415, 347] on link "[Ir al texto - EN]" at bounding box center [399, 342] width 72 height 12
click at [383, 246] on h2 "Psychic Protection Draw" at bounding box center [672, 231] width 618 height 30
click at [560, 280] on div "[nah414] Psychic Protection Draw Vidente: 12 | Idioma: EN ID: 27628 Fecha: [DAT…" at bounding box center [672, 246] width 648 height 236
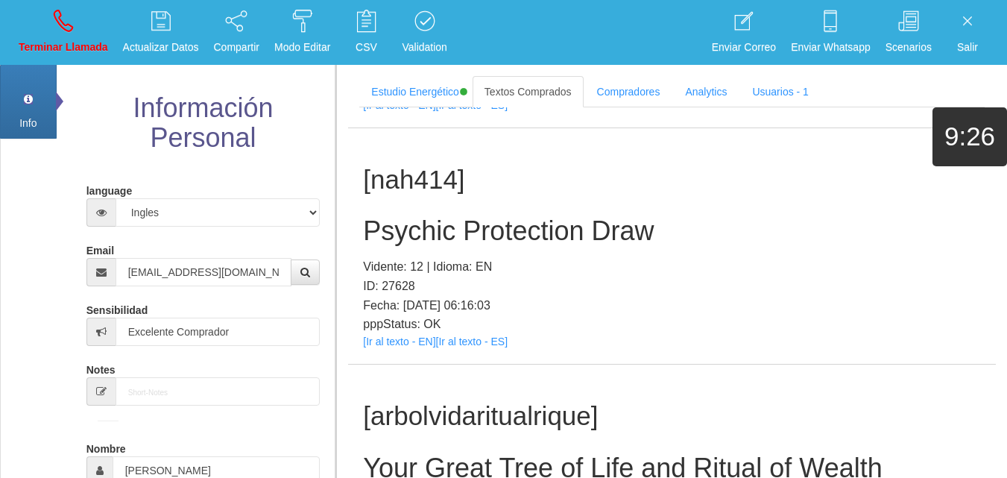
click at [544, 246] on h2 "Psychic Protection Draw" at bounding box center [672, 231] width 618 height 30
click at [542, 246] on h2 "Psychic Protection Draw" at bounding box center [672, 231] width 618 height 30
click at [541, 246] on h2 "Psychic Protection Draw" at bounding box center [672, 231] width 618 height 30
click at [538, 246] on h2 "Psychic Protection Draw" at bounding box center [672, 231] width 618 height 30
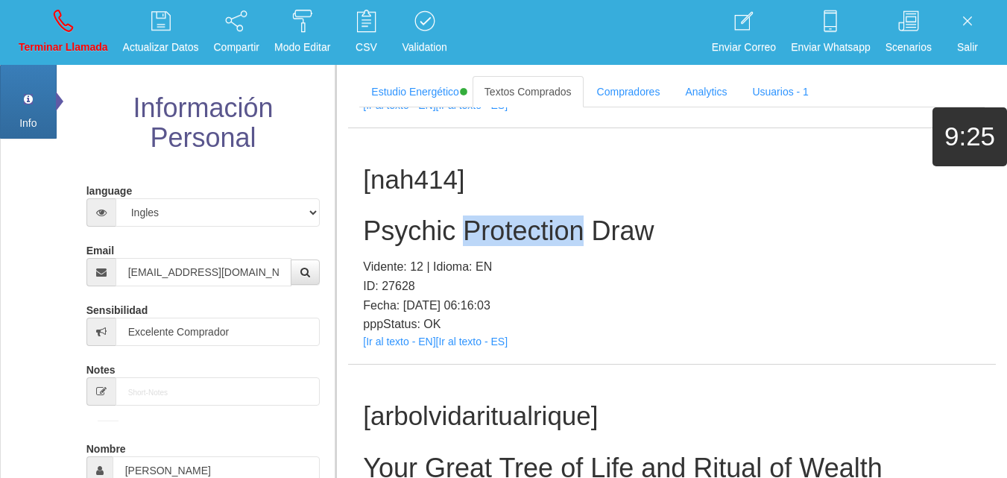
click at [538, 246] on h2 "Psychic Protection Draw" at bounding box center [672, 231] width 618 height 30
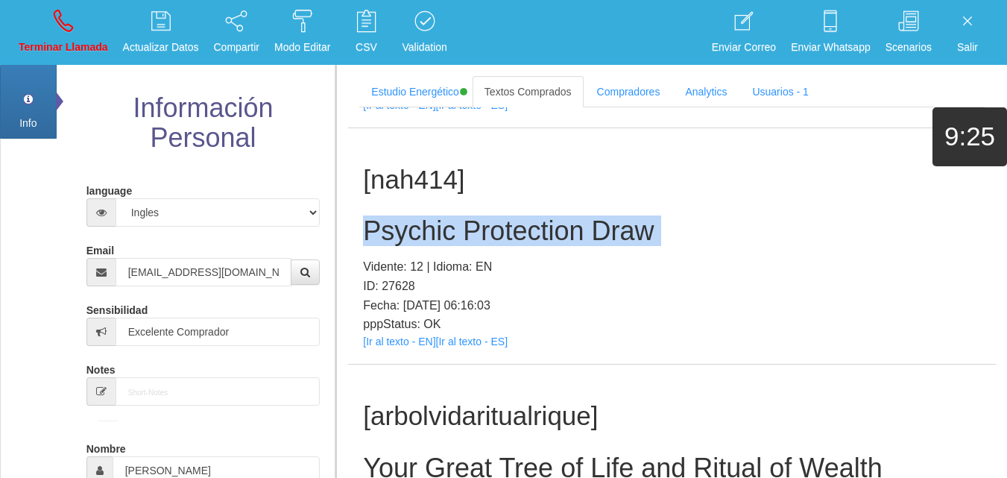
click at [538, 246] on h2 "Psychic Protection Draw" at bounding box center [672, 231] width 618 height 30
drag, startPoint x: 63, startPoint y: 31, endPoint x: 542, endPoint y: 99, distance: 483.5
click at [63, 31] on icon at bounding box center [63, 21] width 19 height 24
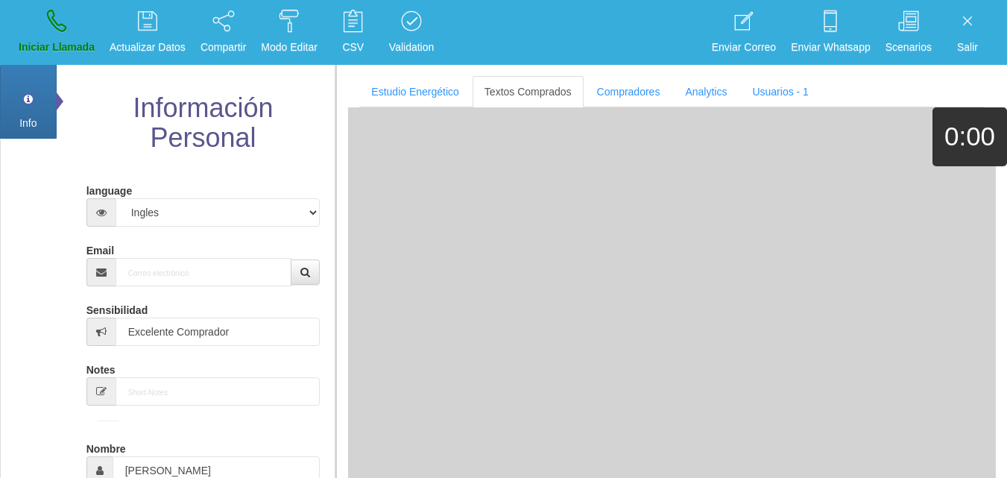
select select "0"
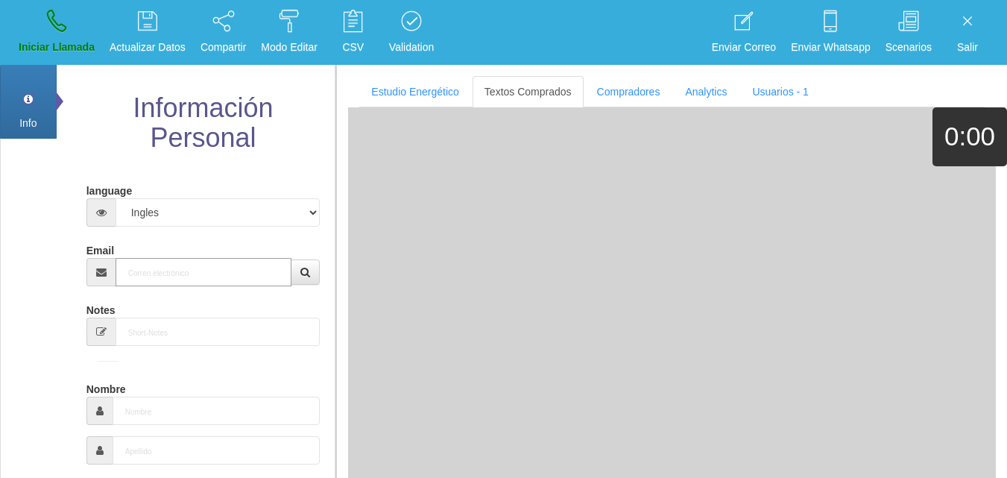
click at [203, 271] on input "Email" at bounding box center [204, 272] width 177 height 28
paste input "[EMAIL_ADDRESS][DOMAIN_NAME]"
type input "[EMAIL_ADDRESS][DOMAIN_NAME]"
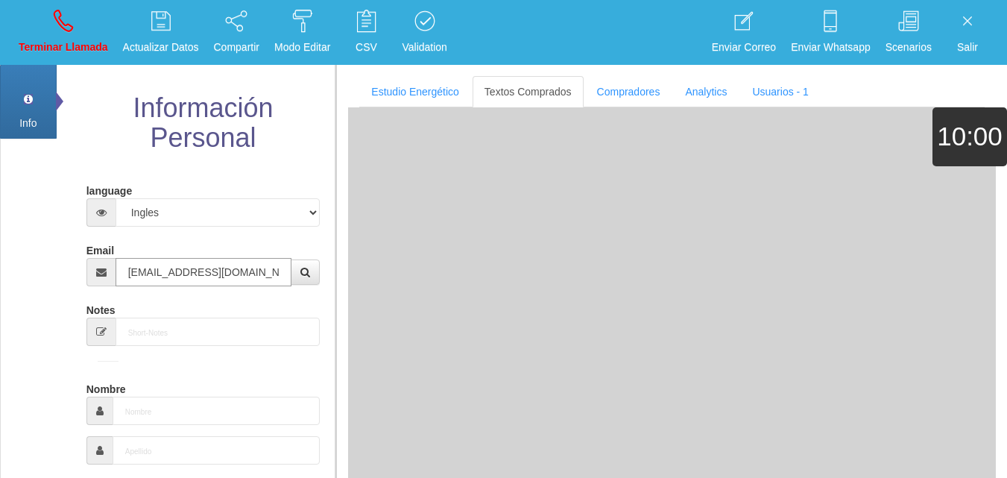
type input "15 Abr 1968"
type input "Excelente Comprador"
type input "[PERSON_NAME]"
select select "1"
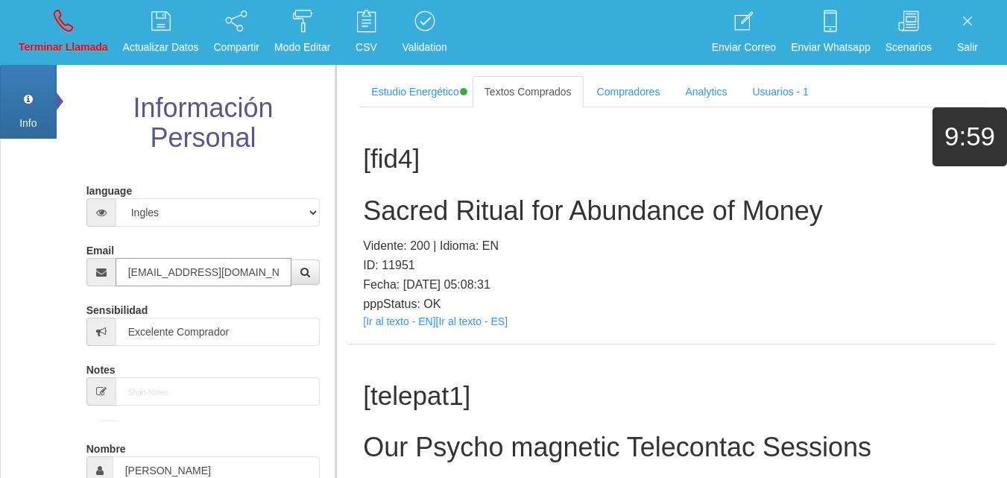
type input "[EMAIL_ADDRESS][DOMAIN_NAME]"
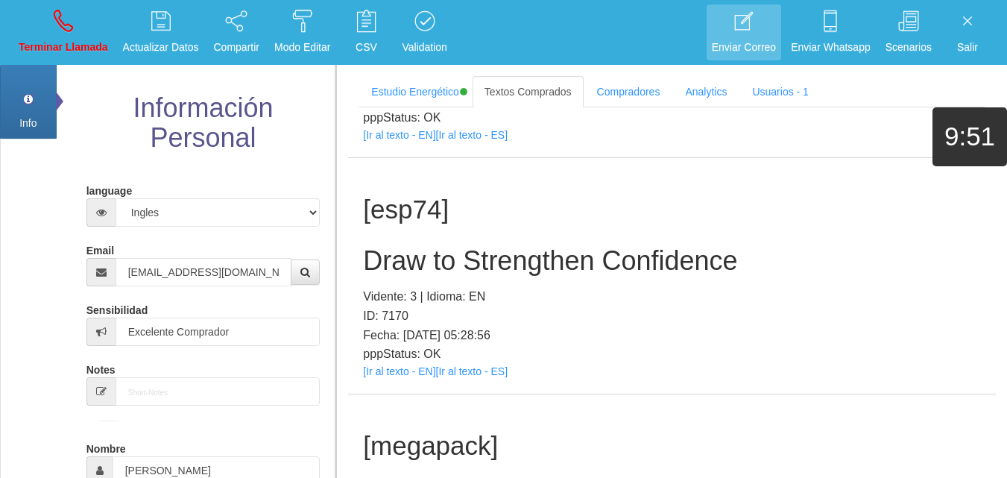
scroll to position [1607, 0]
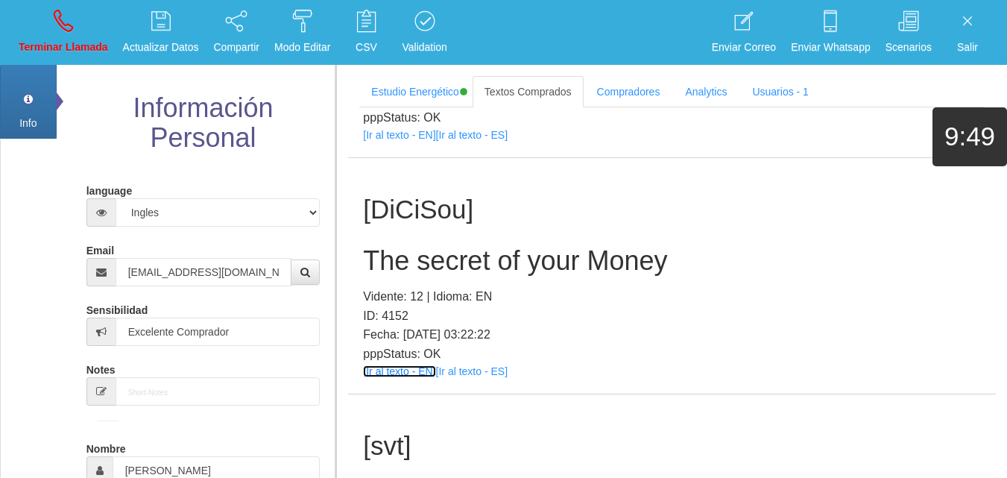
click at [408, 373] on link "[Ir al texto - EN]" at bounding box center [399, 371] width 72 height 12
click at [415, 268] on h2 "The secret of your Money" at bounding box center [672, 261] width 618 height 30
click at [417, 268] on h2 "The secret of your Money" at bounding box center [672, 261] width 618 height 30
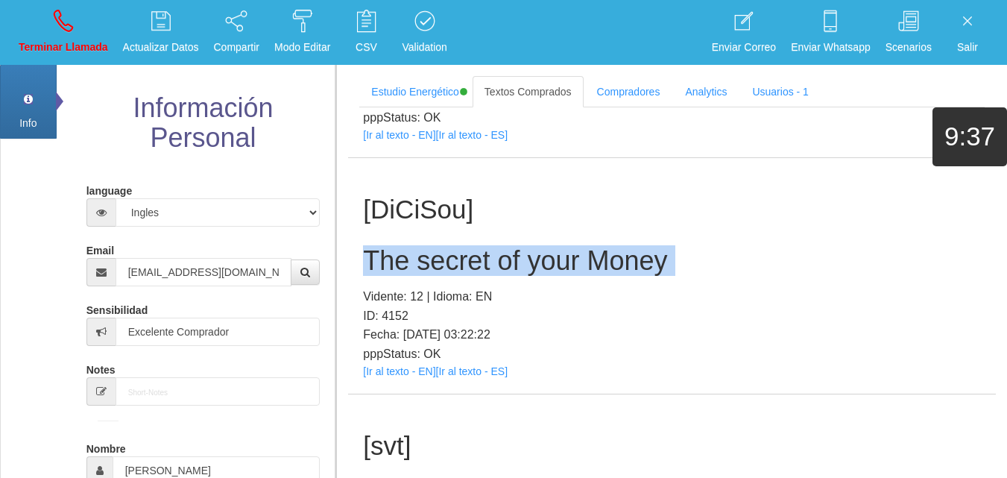
click at [417, 268] on h2 "The secret of your Money" at bounding box center [672, 261] width 618 height 30
copy h2 "The secret of your Money"
drag, startPoint x: 68, startPoint y: 22, endPoint x: 105, endPoint y: 83, distance: 71.6
click at [66, 22] on icon at bounding box center [63, 21] width 19 height 24
select select "0"
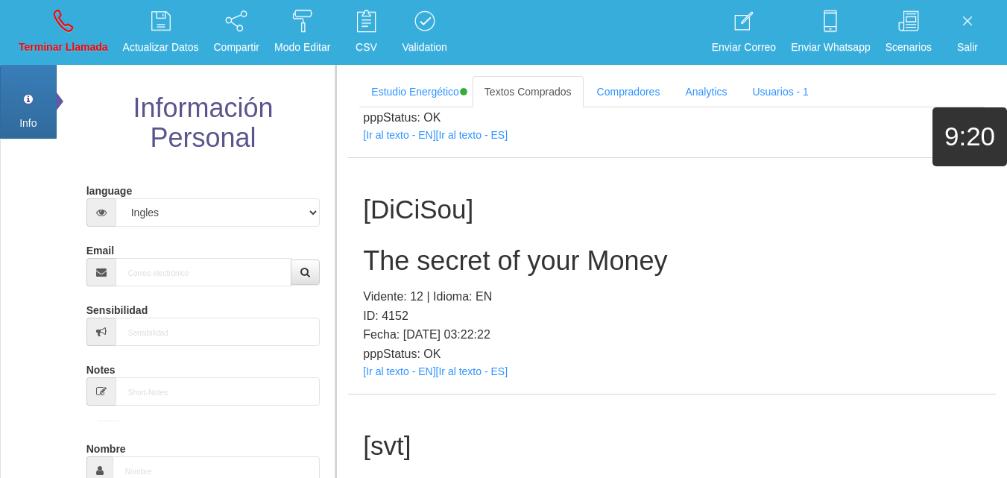
scroll to position [0, 0]
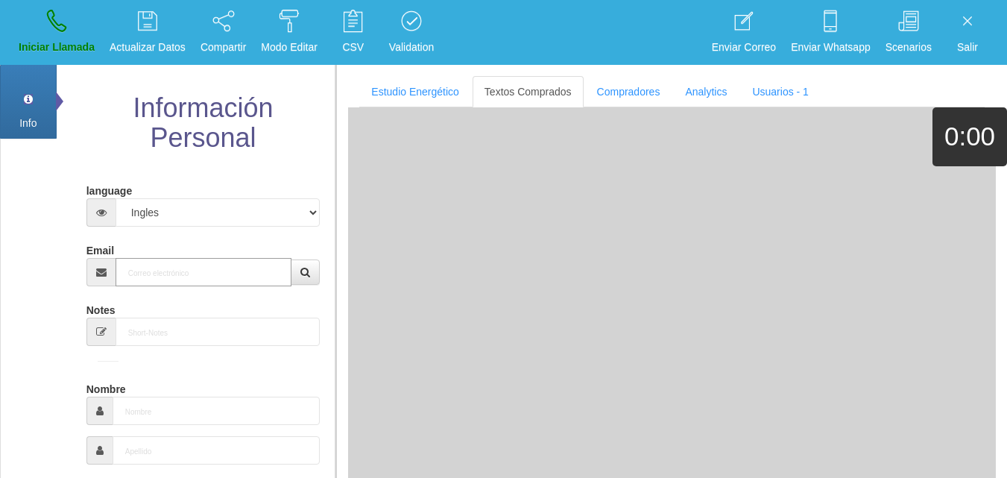
click at [192, 262] on input "Email" at bounding box center [204, 272] width 177 height 28
paste input "[EMAIL_ADDRESS][DOMAIN_NAME]"
type input "[EMAIL_ADDRESS][DOMAIN_NAME]"
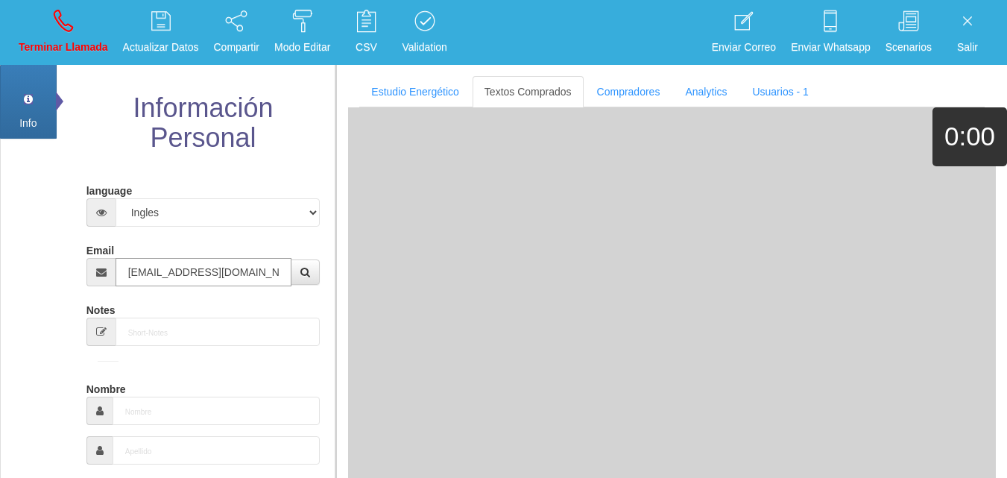
type input "[DATE]"
type input "Comprador simple"
type input "[PERSON_NAME]"
select select "1"
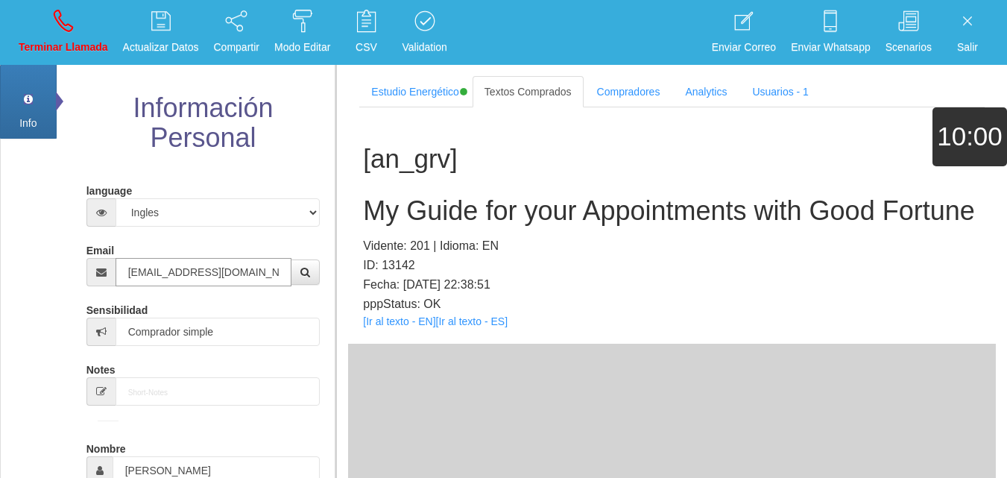
type input "[EMAIL_ADDRESS][DOMAIN_NAME]"
click at [397, 327] on link "[Ir al texto - EN]" at bounding box center [399, 321] width 72 height 12
click at [447, 211] on h2 "My Guide for your Appointments with Good Fortune" at bounding box center [672, 211] width 618 height 30
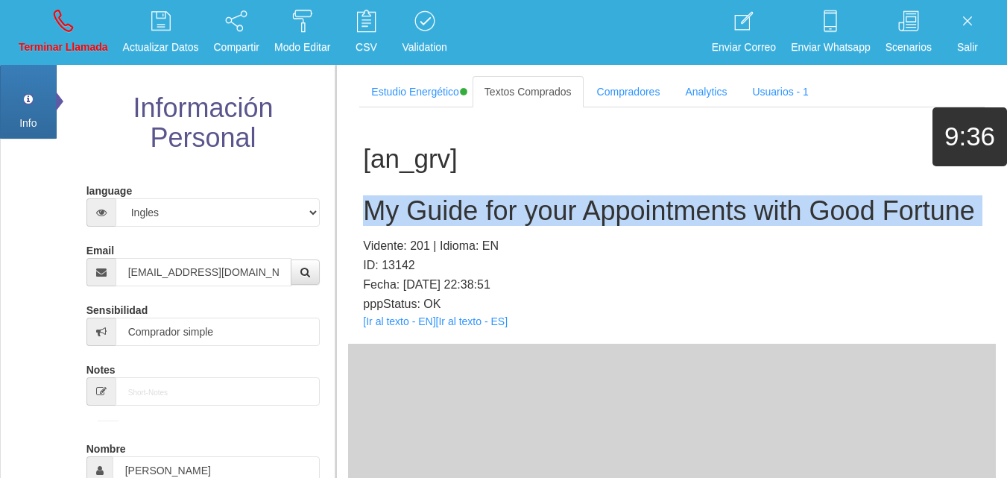
click at [447, 212] on h2 "My Guide for your Appointments with Good Fortune" at bounding box center [672, 211] width 618 height 30
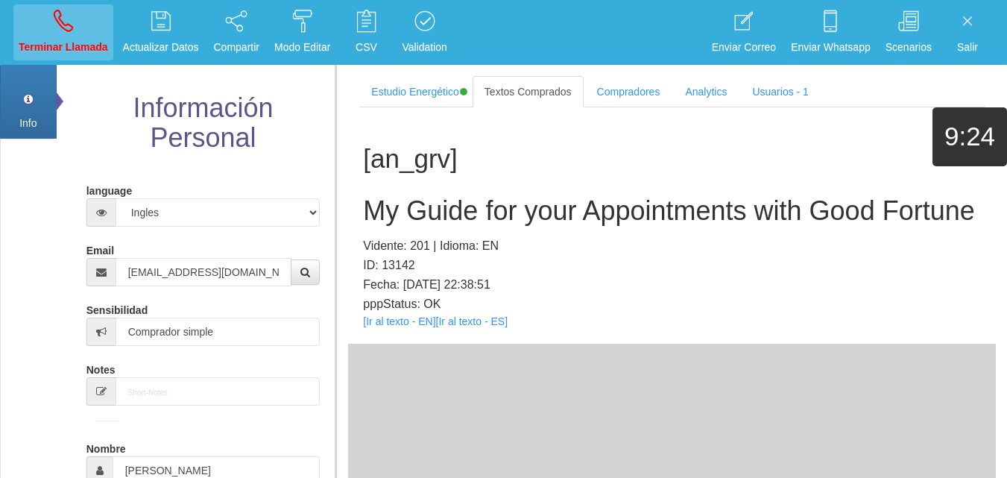
drag, startPoint x: 58, startPoint y: 63, endPoint x: 67, endPoint y: 47, distance: 18.7
click at [59, 62] on li "Terminar Llamada" at bounding box center [63, 32] width 104 height 65
click at [68, 45] on p "Terminar Llamada" at bounding box center [63, 47] width 89 height 17
select select "0"
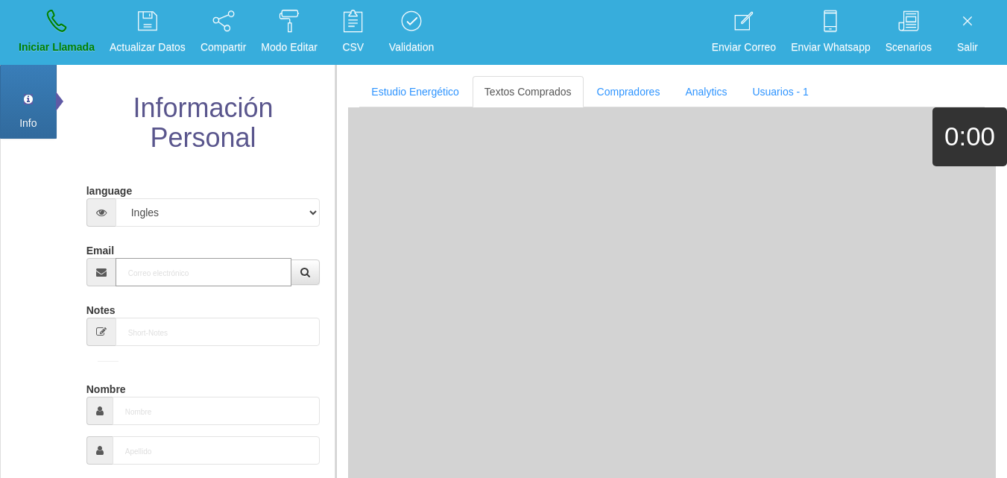
click at [198, 280] on input "Email" at bounding box center [204, 272] width 177 height 28
paste input "[EMAIL_ADDRESS][DOMAIN_NAME]"
type input "[EMAIL_ADDRESS][DOMAIN_NAME]"
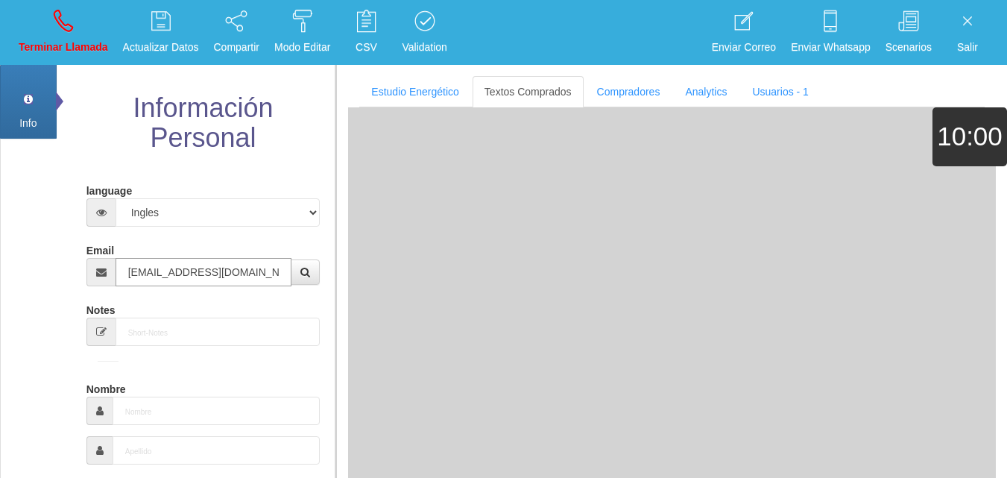
type input "[DATE]"
type input "Comprador bajo"
type input "[PERSON_NAME]"
type input "Fitch"
select select "2"
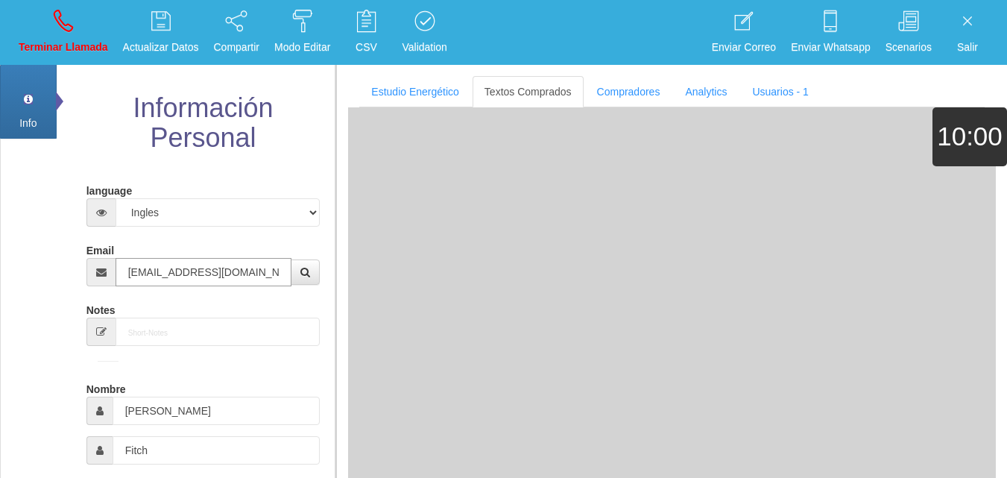
type input "[PHONE_NUMBER]"
type input "[EMAIL_ADDRESS][DOMAIN_NAME]"
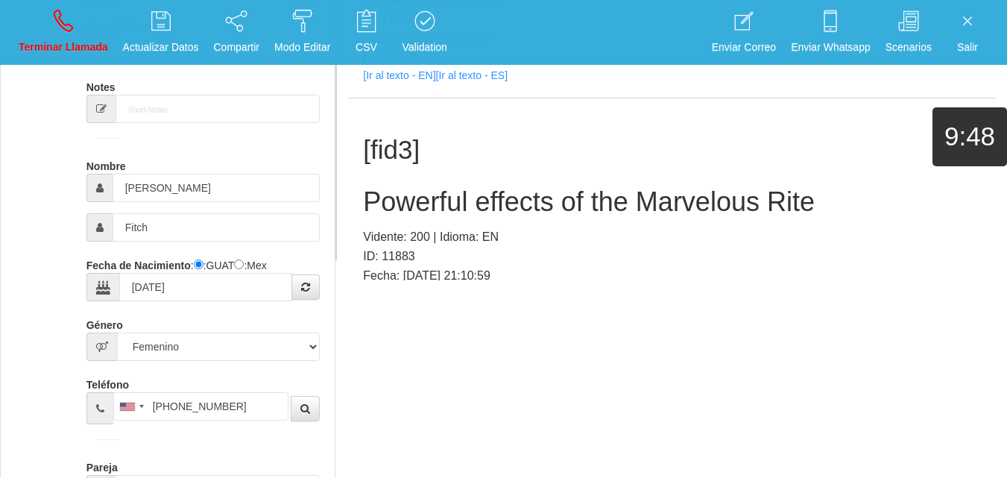
scroll to position [274, 0]
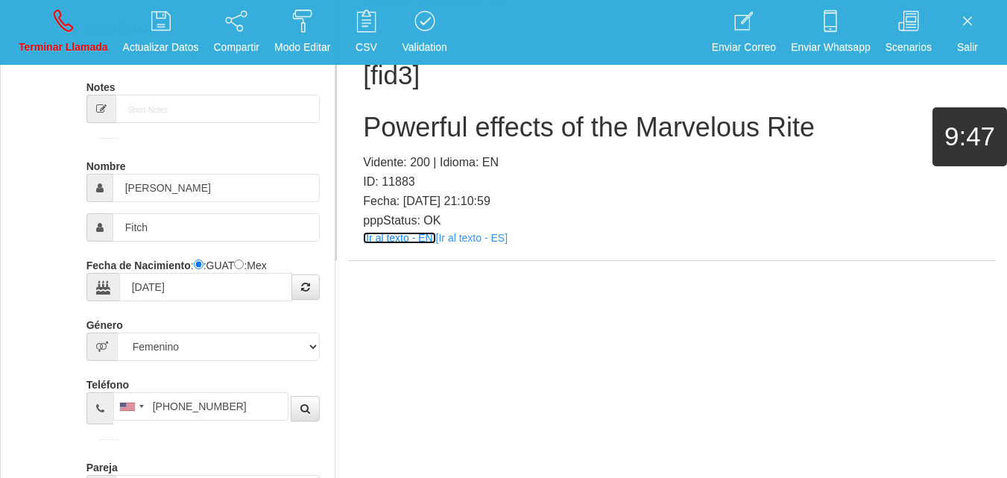
click at [415, 235] on link "[Ir al texto - EN]" at bounding box center [399, 238] width 72 height 12
click at [437, 131] on h2 "Powerful effects of the Marvelous Rite" at bounding box center [672, 128] width 618 height 30
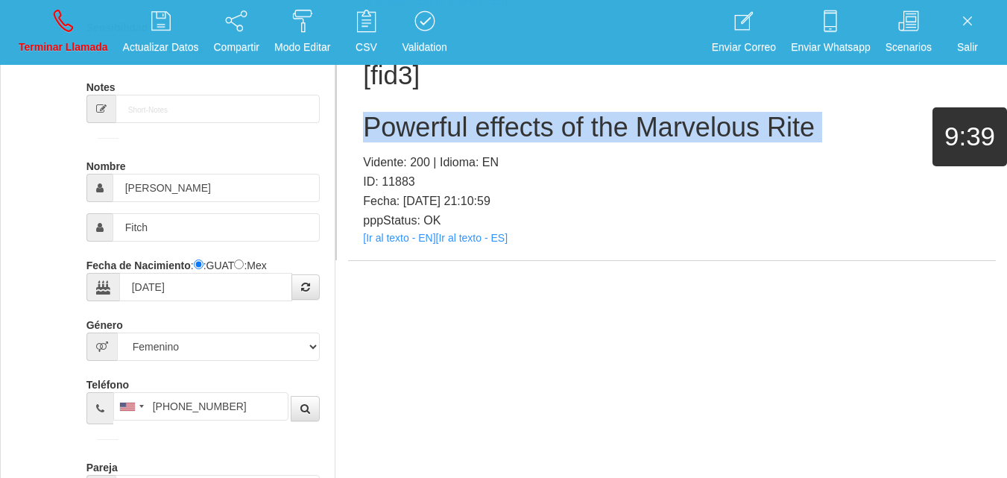
click at [437, 131] on h2 "Powerful effects of the Marvelous Rite" at bounding box center [672, 128] width 618 height 30
drag, startPoint x: 81, startPoint y: 28, endPoint x: 564, endPoint y: 95, distance: 488.5
click at [81, 28] on link "Terminar Llamada" at bounding box center [63, 32] width 100 height 56
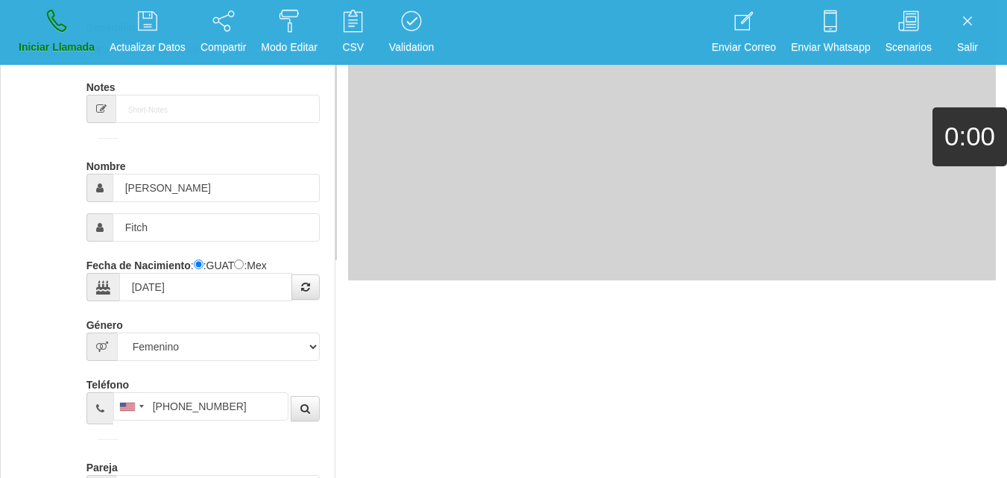
select select "0"
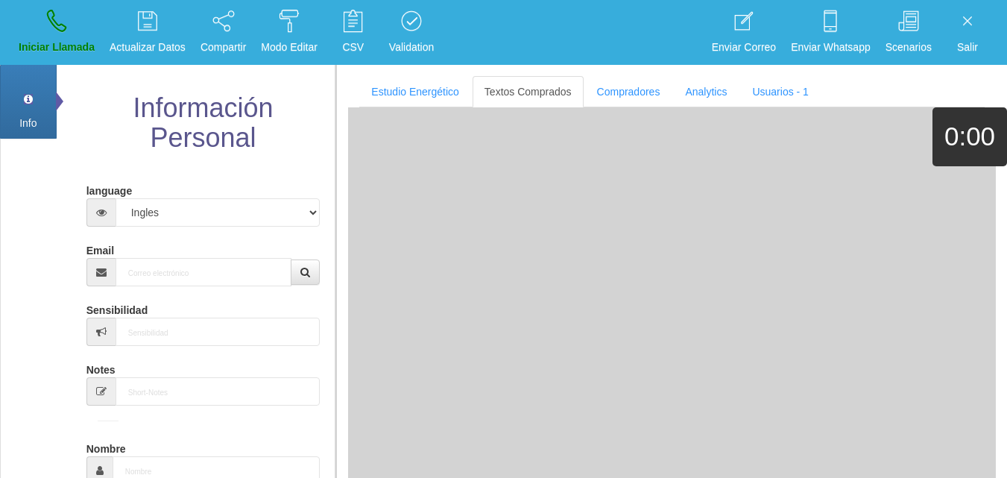
scroll to position [0, 0]
paste input "[EMAIL_ADDRESS][PERSON_NAME][DOMAIN_NAME]"
type input "[EMAIL_ADDRESS][PERSON_NAME][DOMAIN_NAME]"
click at [227, 263] on input "[EMAIL_ADDRESS][PERSON_NAME][DOMAIN_NAME]" at bounding box center [204, 272] width 177 height 28
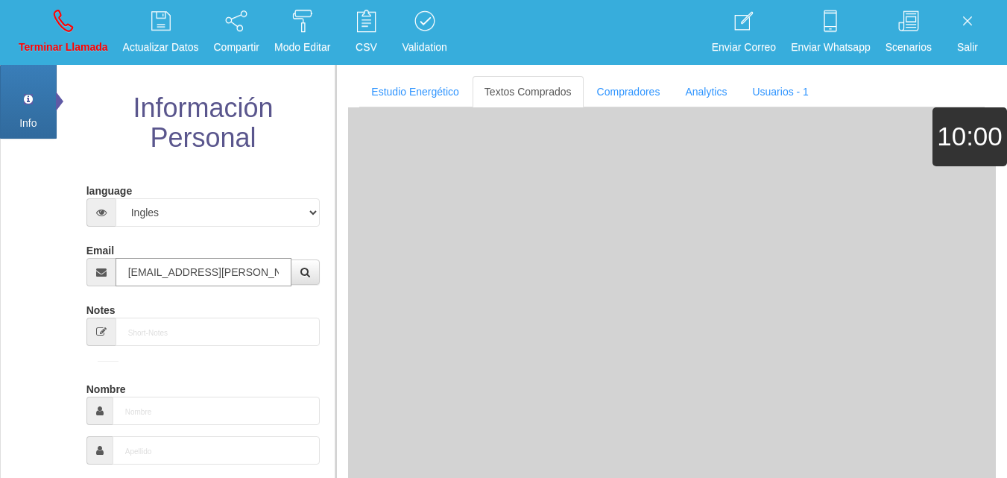
type input "[DATE]"
select select
type input "Comprador bajo"
type input "[PERSON_NAME]"
select select "2"
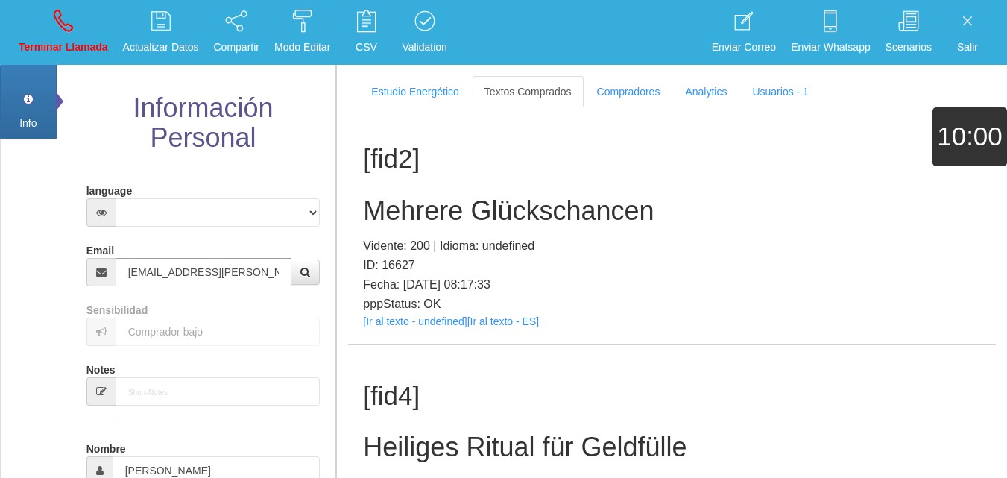
type input "[EMAIL_ADDRESS][PERSON_NAME][DOMAIN_NAME]"
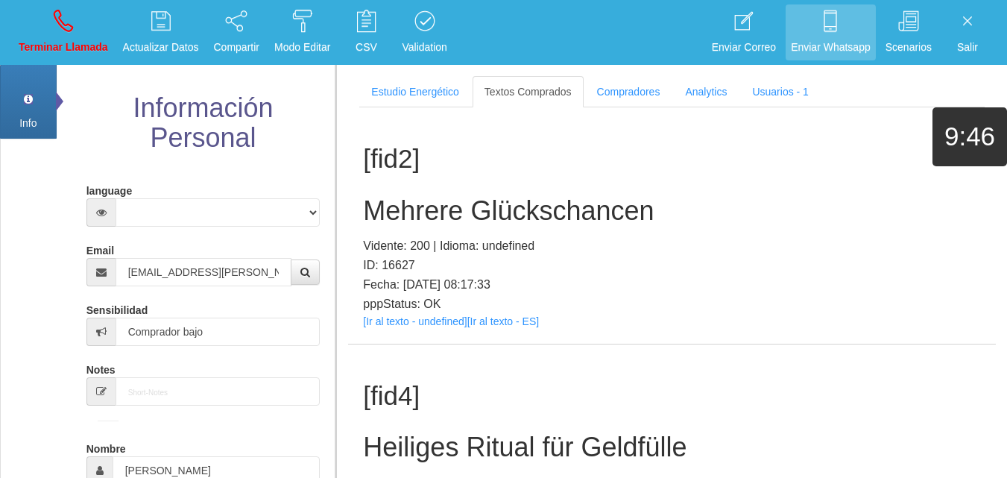
scroll to position [265, 0]
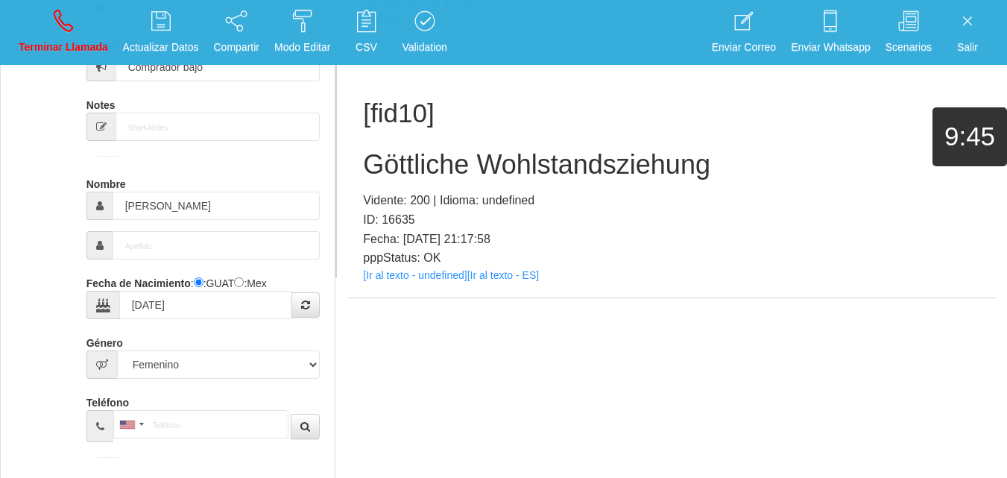
click at [369, 285] on div "[fid10] Göttliche Wohlstandsziehung Vidente: 200 | Idioma: undefined ID: 16635 …" at bounding box center [672, 180] width 648 height 236
click at [371, 281] on link "[Ir al texto - undefined]" at bounding box center [415, 275] width 104 height 12
click at [414, 131] on div "[fid10] Göttliche Wohlstandsziehung Vidente: 200 | Idioma: undefined ID: 16635 …" at bounding box center [672, 180] width 648 height 236
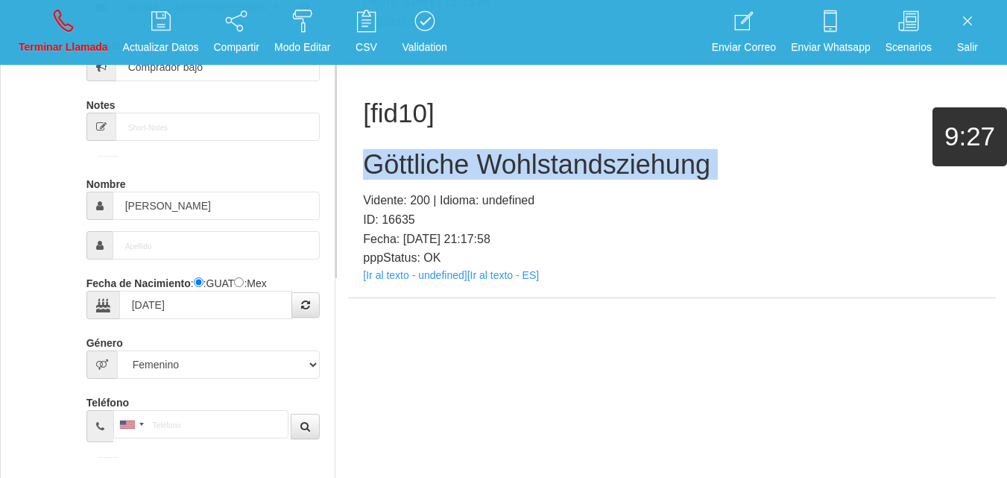
click at [414, 131] on div "[fid10] Göttliche Wohlstandsziehung Vidente: 200 | Idioma: undefined ID: 16635 …" at bounding box center [672, 180] width 648 height 236
click at [45, 32] on link "Terminar Llamada" at bounding box center [63, 32] width 100 height 56
select select "0"
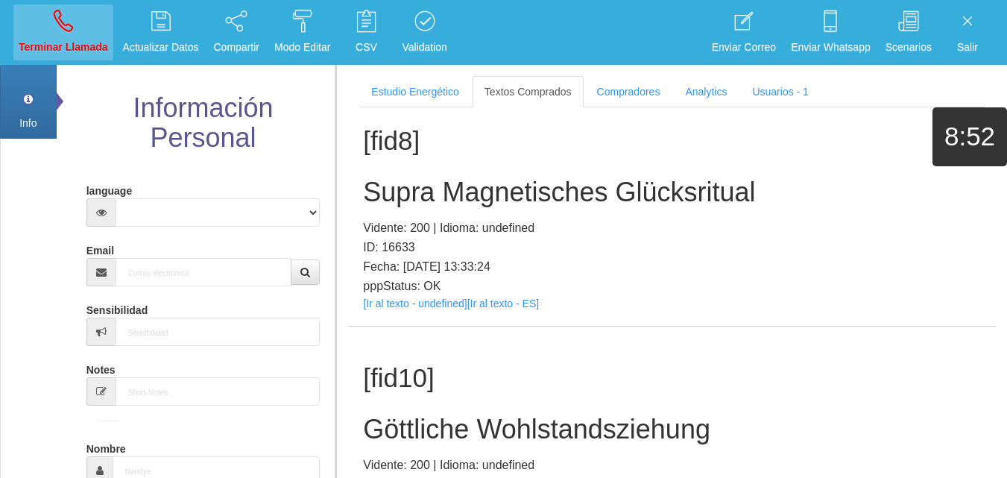
scroll to position [0, 0]
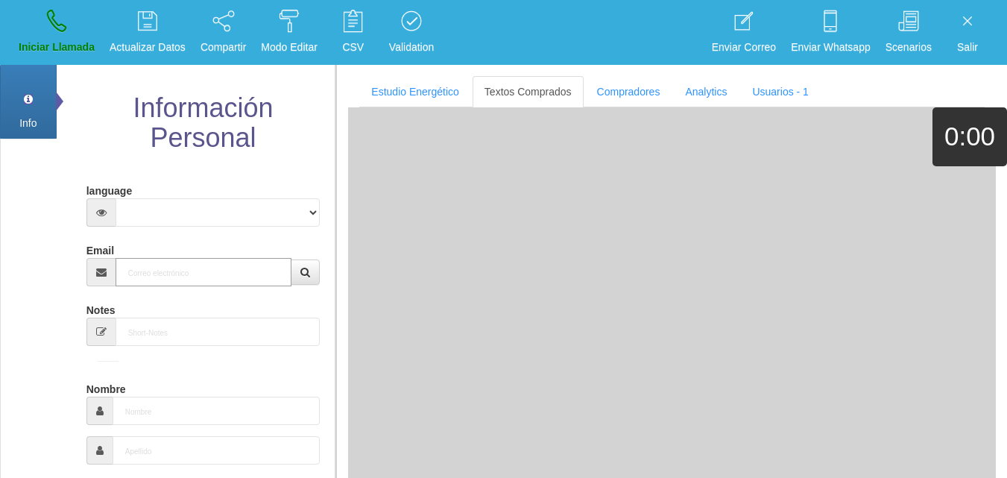
click at [185, 265] on input "Email" at bounding box center [204, 272] width 177 height 28
paste input "[EMAIL_ADDRESS][DOMAIN_NAME]"
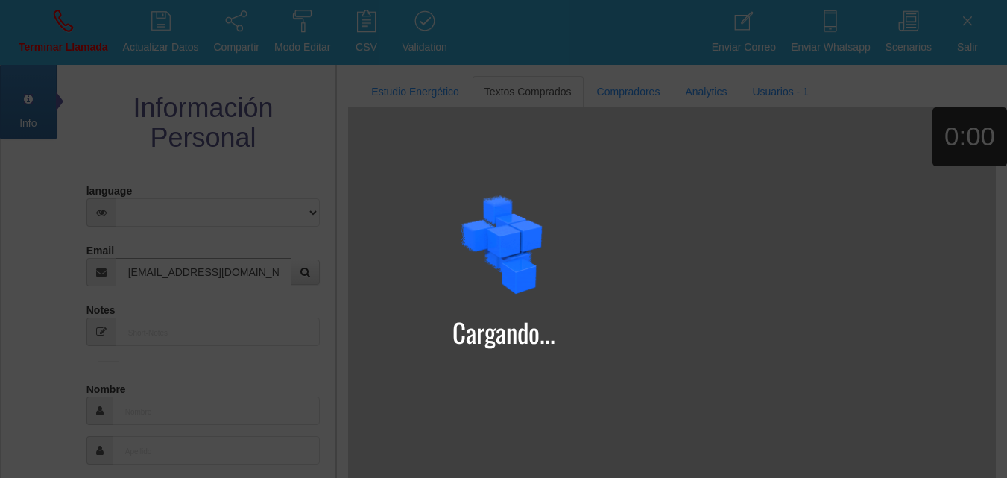
type input "[EMAIL_ADDRESS][DOMAIN_NAME]"
type input "15 Mayo 1972"
type input "[PERSON_NAME]"
select select "3"
type input "Excelente Comprador"
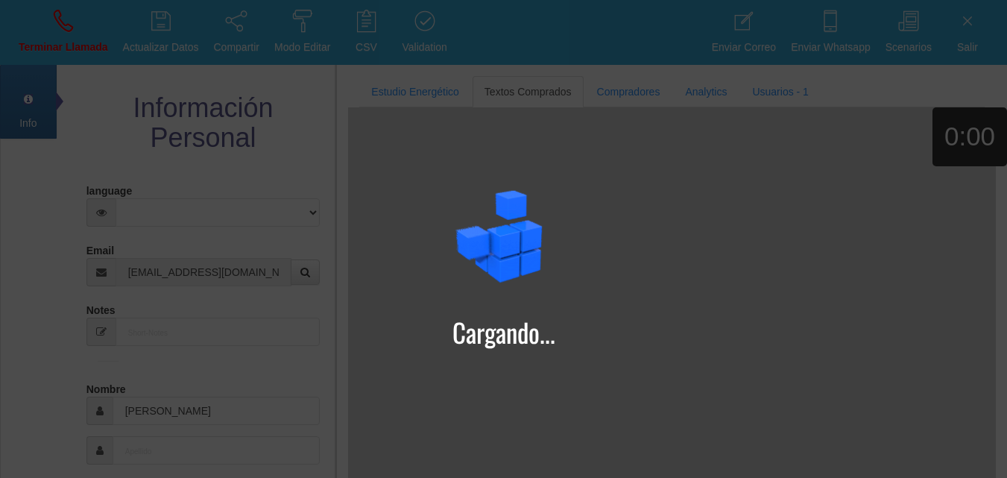
select select "1"
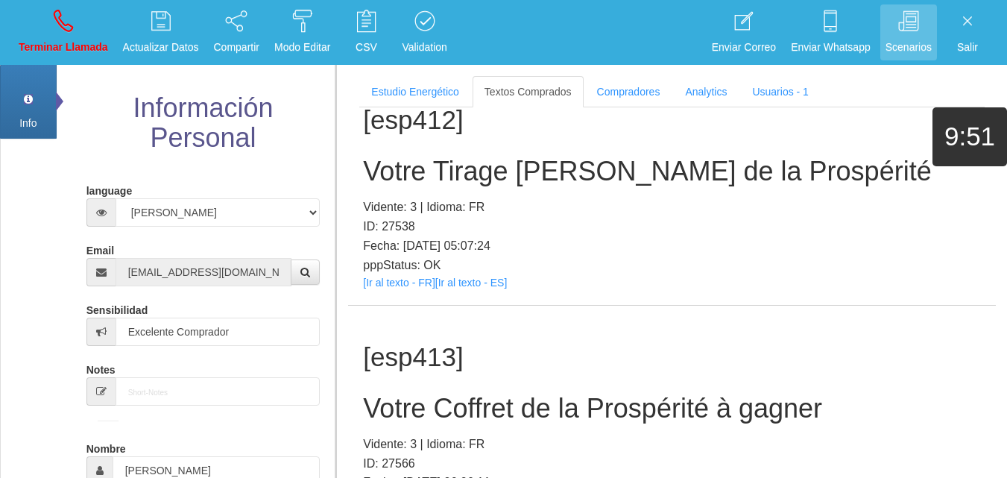
scroll to position [22271, 0]
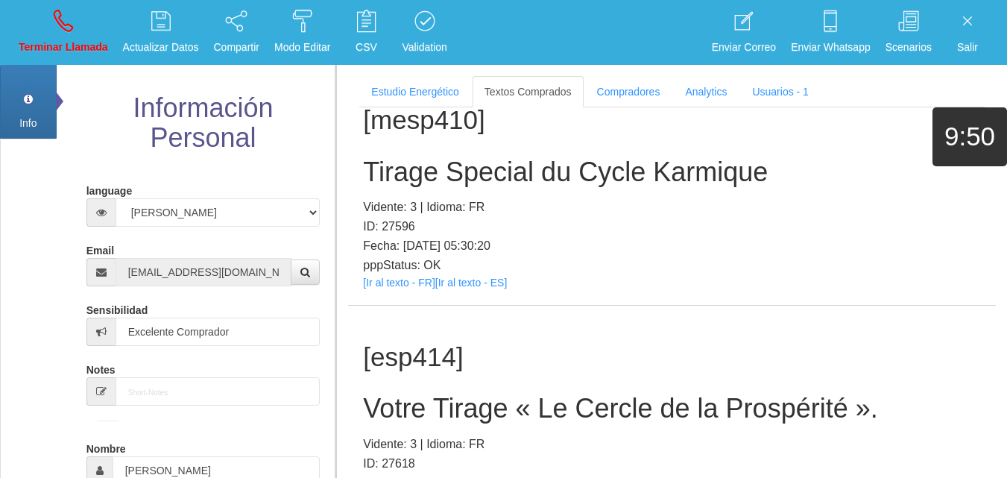
click at [443, 394] on h2 "Votre Tirage « Le Cercle de la Prospérité »." at bounding box center [672, 409] width 618 height 30
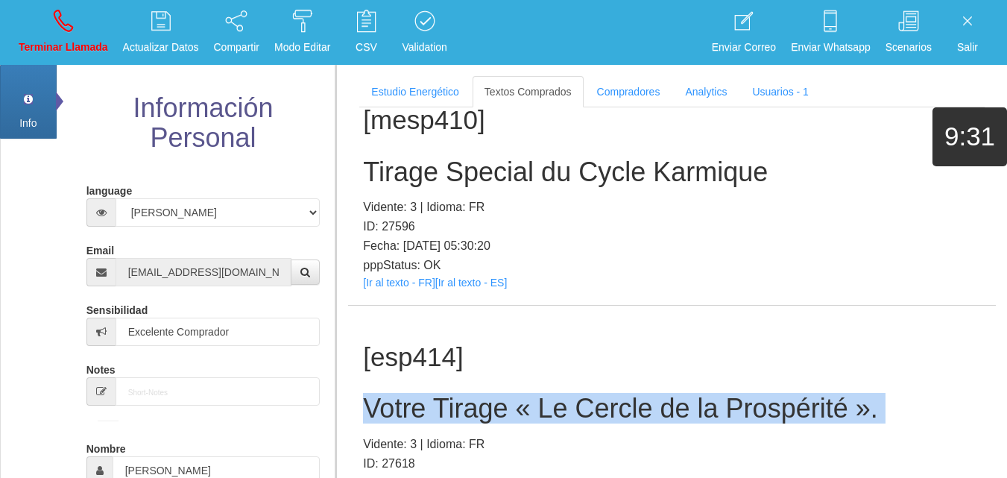
click at [443, 394] on h2 "Votre Tirage « Le Cercle de la Prospérité »." at bounding box center [672, 409] width 618 height 30
click at [51, 8] on link "Terminar Llamada" at bounding box center [63, 32] width 100 height 56
select select "0"
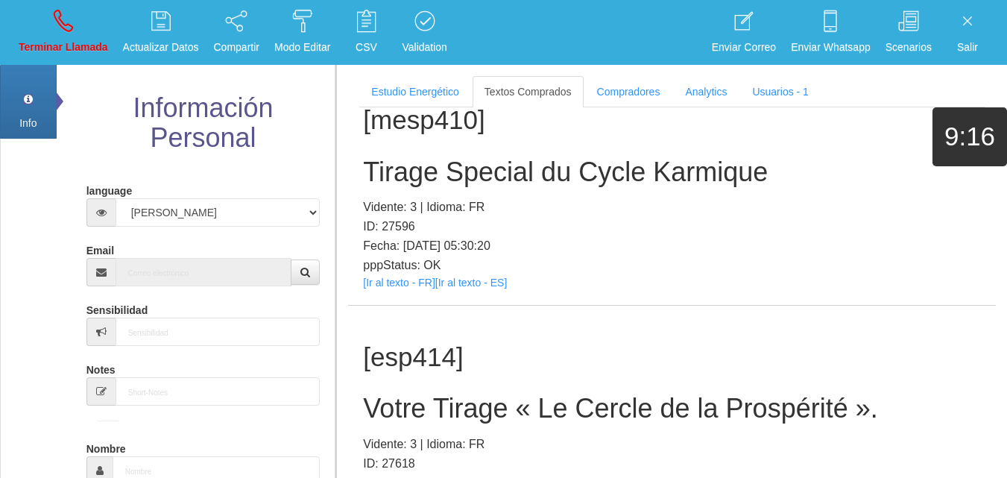
scroll to position [0, 0]
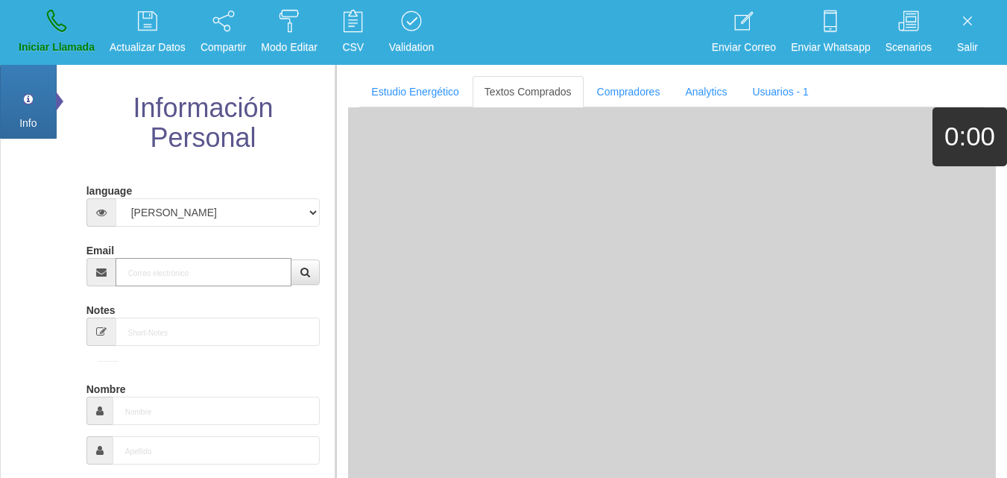
click at [184, 267] on input "Email" at bounding box center [204, 272] width 177 height 28
paste input "[EMAIL_ADDRESS][DOMAIN_NAME]"
type input "[EMAIL_ADDRESS][DOMAIN_NAME]"
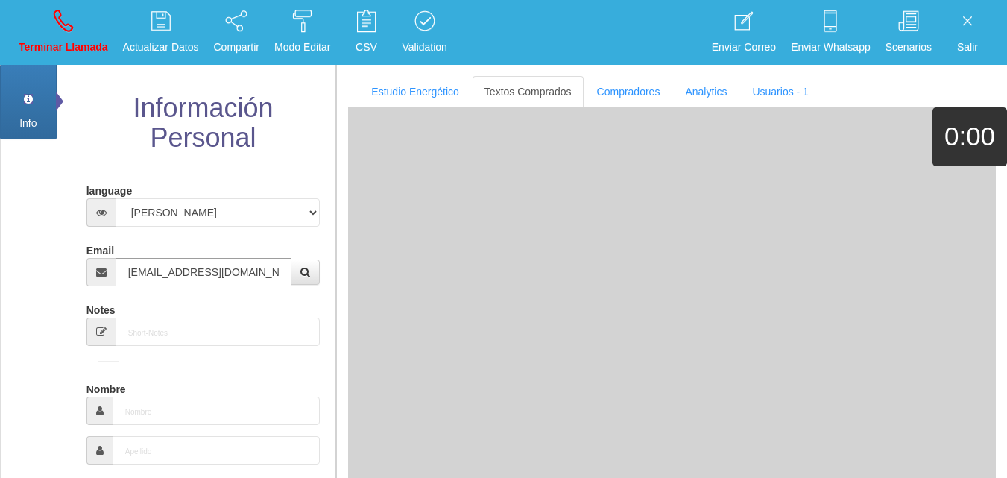
type input "3 Abr 1953"
select select "4"
type input "Comprador bajo"
type input "[PERSON_NAME]"
select select "2"
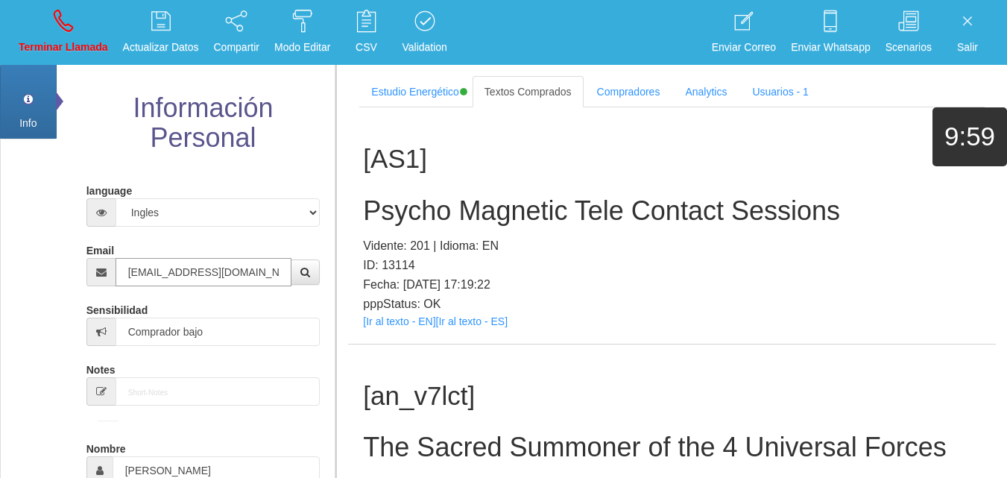
type input "[EMAIL_ADDRESS][DOMAIN_NAME]"
click at [396, 323] on link "[Ir al texto - EN]" at bounding box center [399, 321] width 72 height 12
click at [52, 6] on link "Terminar Llamada" at bounding box center [63, 32] width 100 height 56
select select "0"
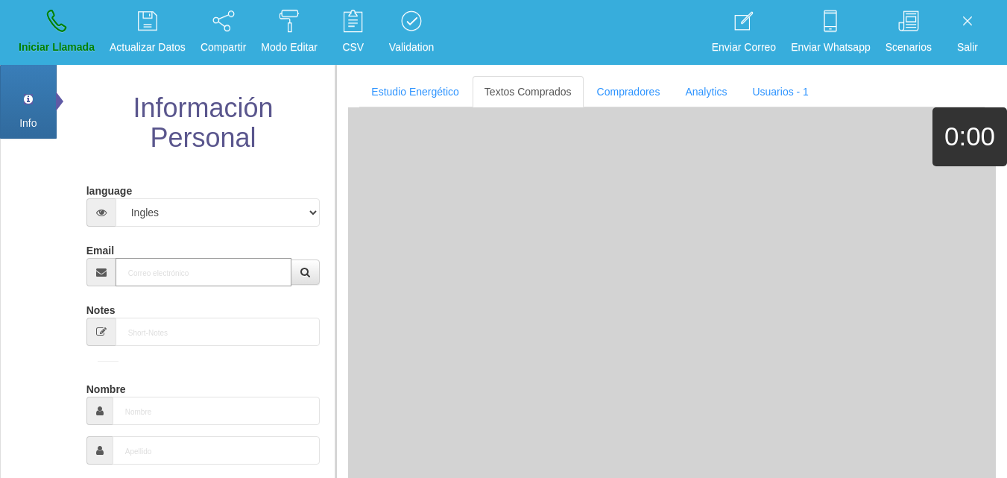
click at [176, 265] on input "Email" at bounding box center [204, 272] width 177 height 28
paste input "[EMAIL_ADDRESS][PERSON_NAME][DOMAIN_NAME]"
type input "[EMAIL_ADDRESS][PERSON_NAME][DOMAIN_NAME]"
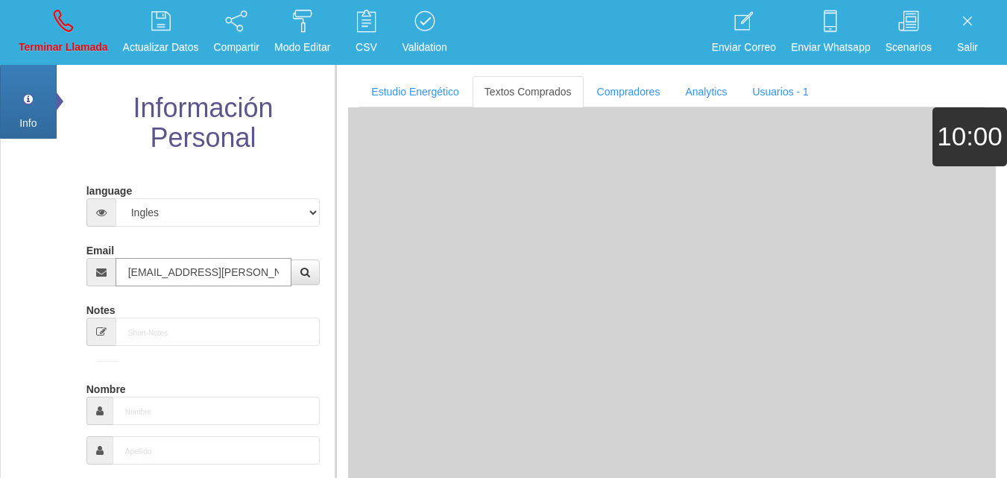
type input "[DATE]"
select select "3"
type input "Comprador simple"
type input "[PERSON_NAME]"
select select "2"
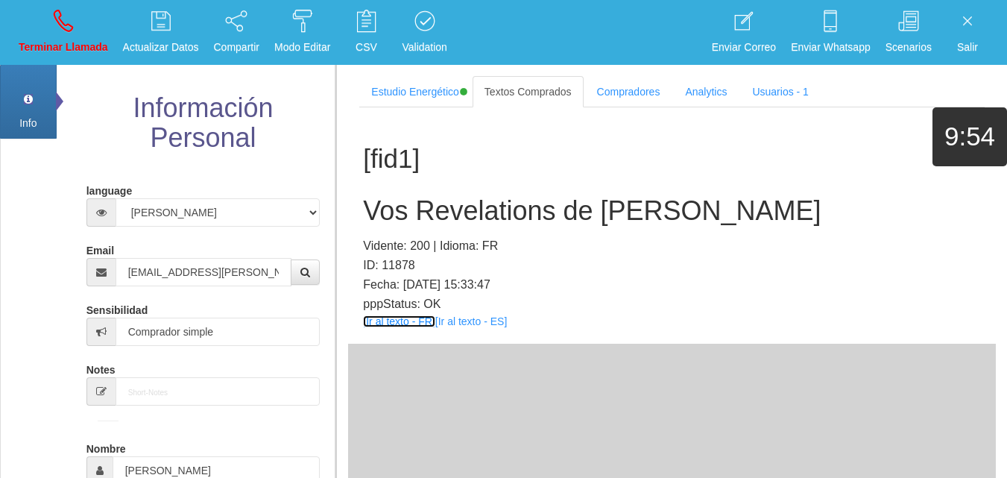
click at [366, 323] on link "[Ir al texto - FR]" at bounding box center [399, 321] width 72 height 12
drag, startPoint x: 437, startPoint y: 238, endPoint x: 417, endPoint y: 210, distance: 34.8
click at [427, 226] on div "[fid1] Vos Revelations de l Ange Vidente: 200 | Idioma: FR ID: 11878 Fecha: [DA…" at bounding box center [672, 225] width 648 height 236
click at [417, 210] on h2 "Vos Revelations de [PERSON_NAME]" at bounding box center [672, 211] width 618 height 30
click at [417, 207] on h2 "Vos Revelations de [PERSON_NAME]" at bounding box center [672, 211] width 618 height 30
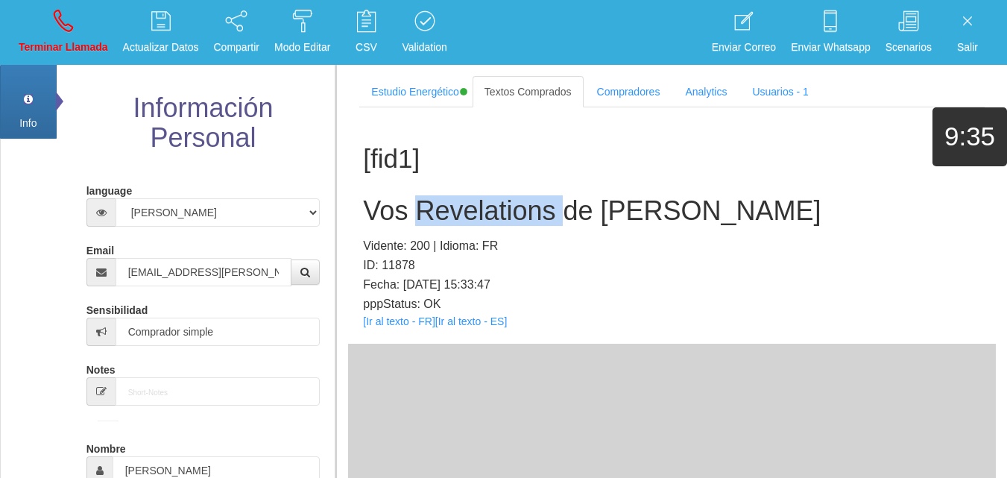
click at [417, 207] on h2 "Vos Revelations de [PERSON_NAME]" at bounding box center [672, 211] width 618 height 30
click at [431, 208] on h2 "Vos Revelations de [PERSON_NAME]" at bounding box center [672, 211] width 618 height 30
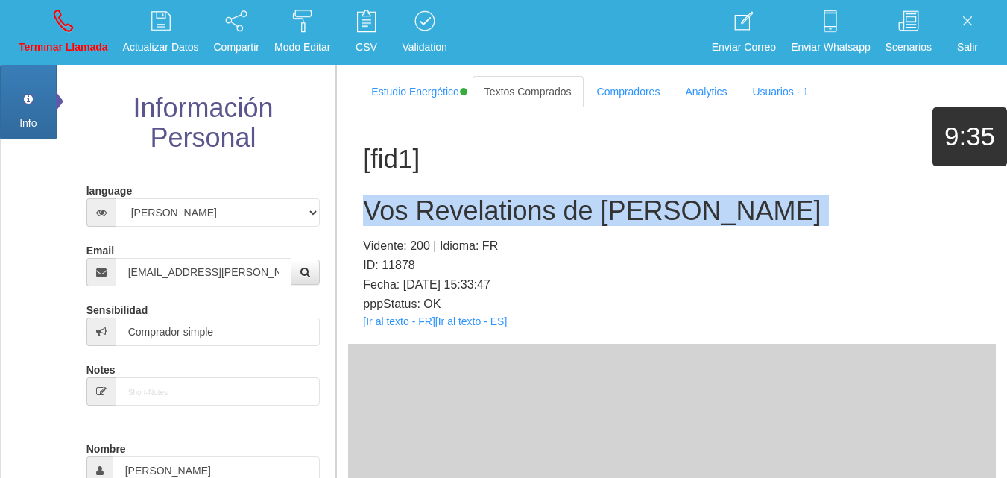
click at [431, 209] on h2 "Vos Revelations de [PERSON_NAME]" at bounding box center [672, 211] width 618 height 30
click at [42, 42] on p "Terminar Llamada" at bounding box center [63, 47] width 89 height 17
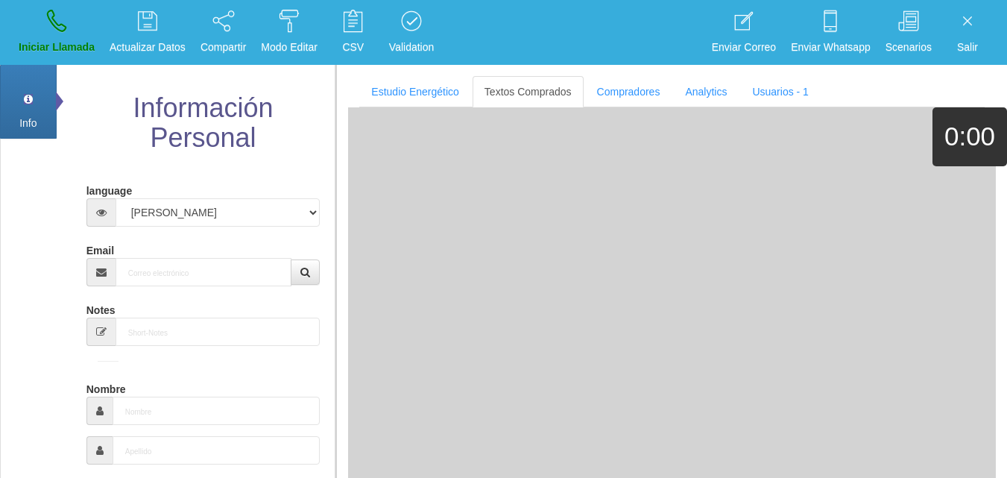
drag, startPoint x: 179, startPoint y: 256, endPoint x: 185, endPoint y: 262, distance: 9.0
click at [185, 262] on div "Email" at bounding box center [203, 262] width 234 height 48
click at [186, 262] on input "Email" at bounding box center [204, 272] width 177 height 28
paste input "[EMAIL_ADDRESS][DOMAIN_NAME]"
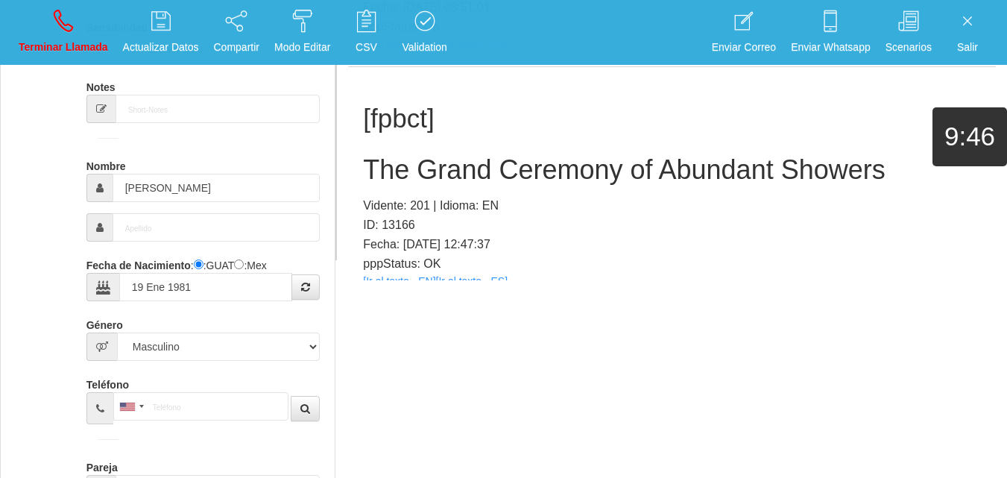
scroll to position [492, 0]
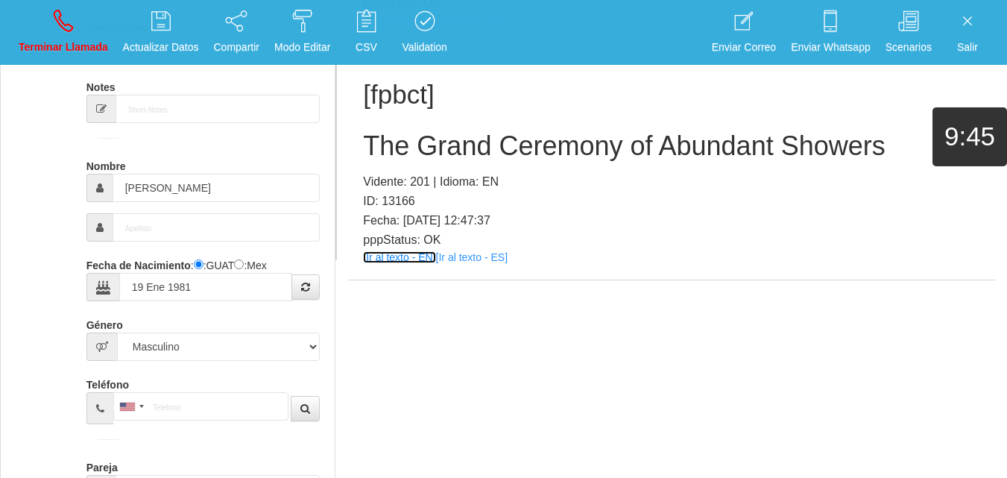
click at [418, 258] on link "[Ir al texto - EN]" at bounding box center [399, 257] width 72 height 12
click at [465, 143] on h2 "The Grand Ceremony of Abundant Showers" at bounding box center [672, 146] width 618 height 30
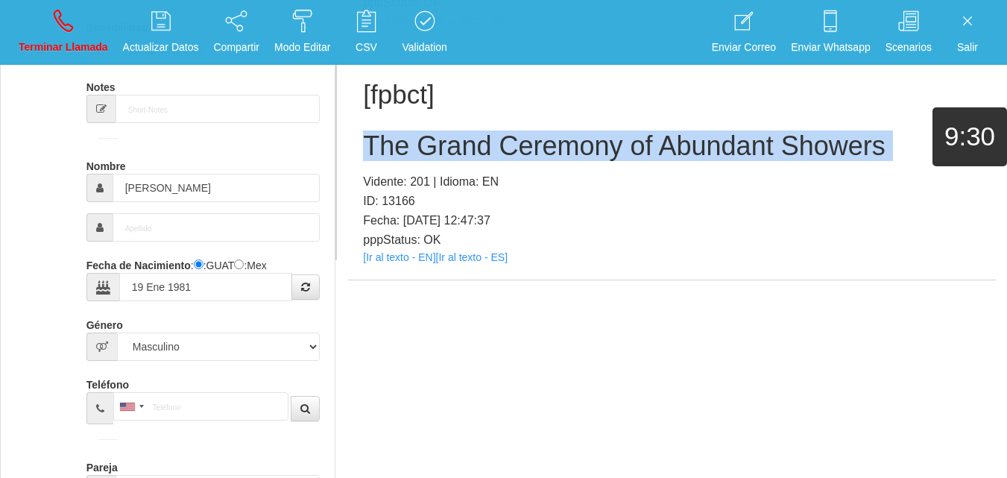
click at [465, 143] on h2 "The Grand Ceremony of Abundant Showers" at bounding box center [672, 146] width 618 height 30
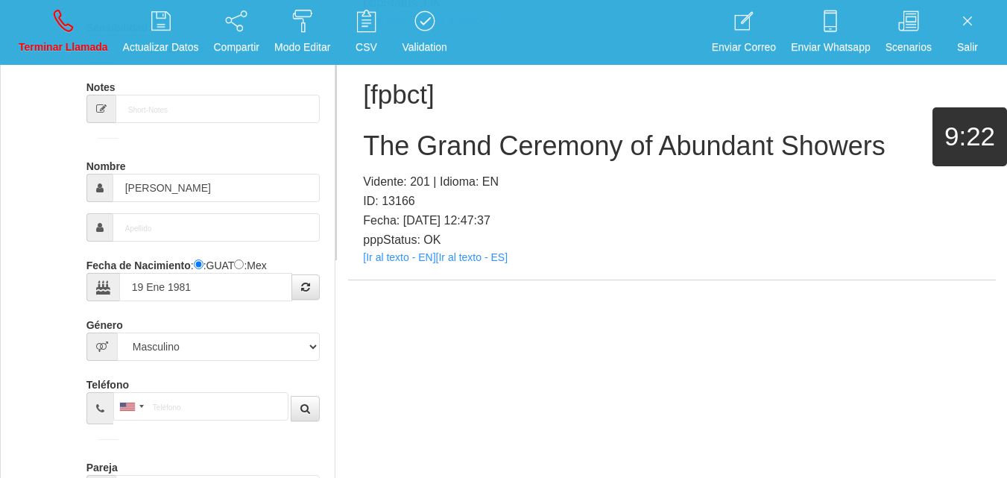
click at [595, 234] on p "pppStatus: OK" at bounding box center [672, 239] width 618 height 19
click at [89, 16] on link "Terminar Llamada" at bounding box center [63, 32] width 100 height 56
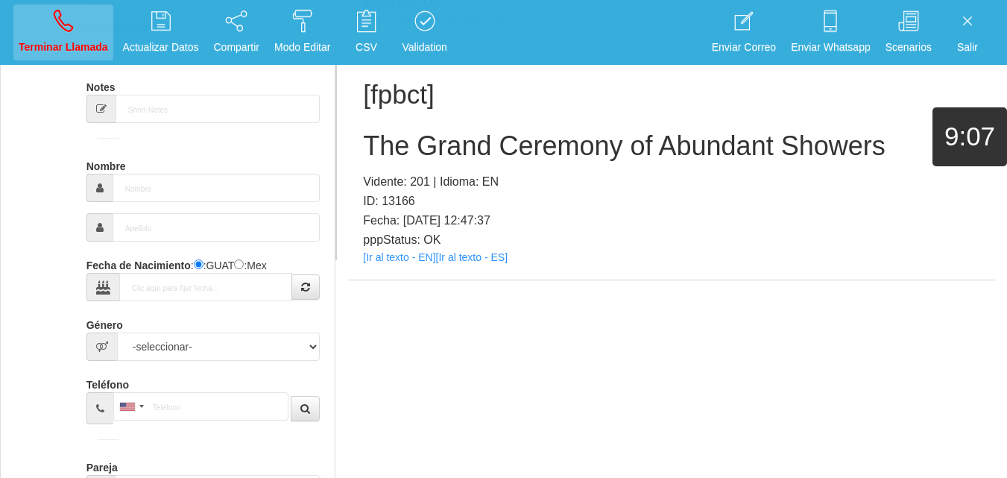
scroll to position [0, 0]
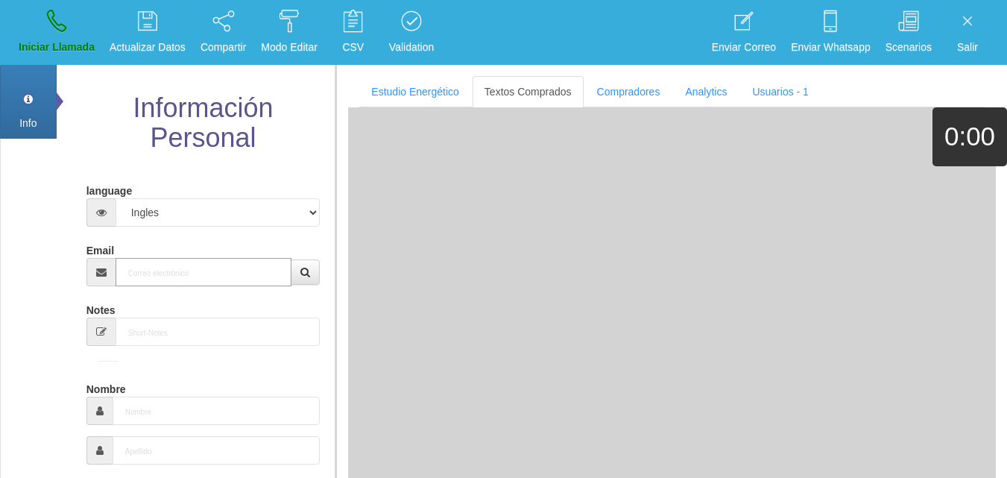
click at [210, 262] on input "Email" at bounding box center [204, 272] width 177 height 28
paste input "[EMAIL_ADDRESS][DOMAIN_NAME]"
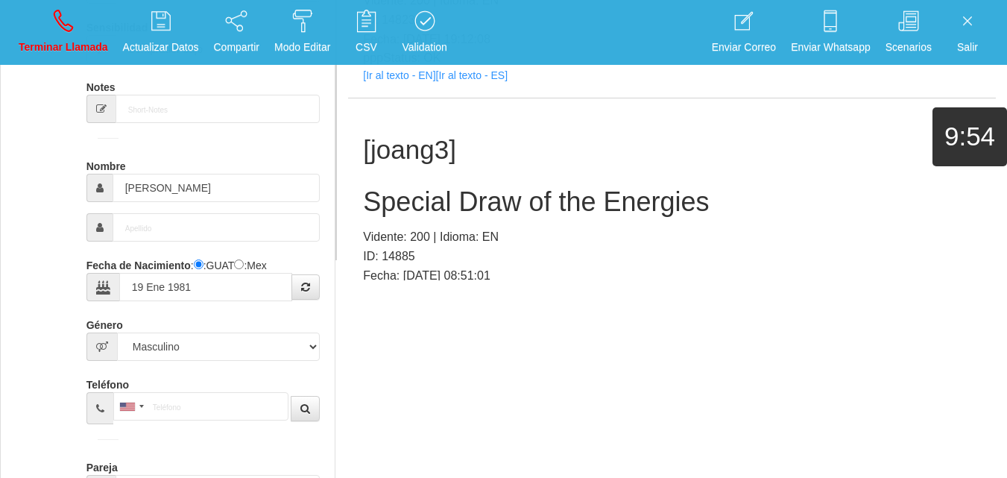
scroll to position [274, 0]
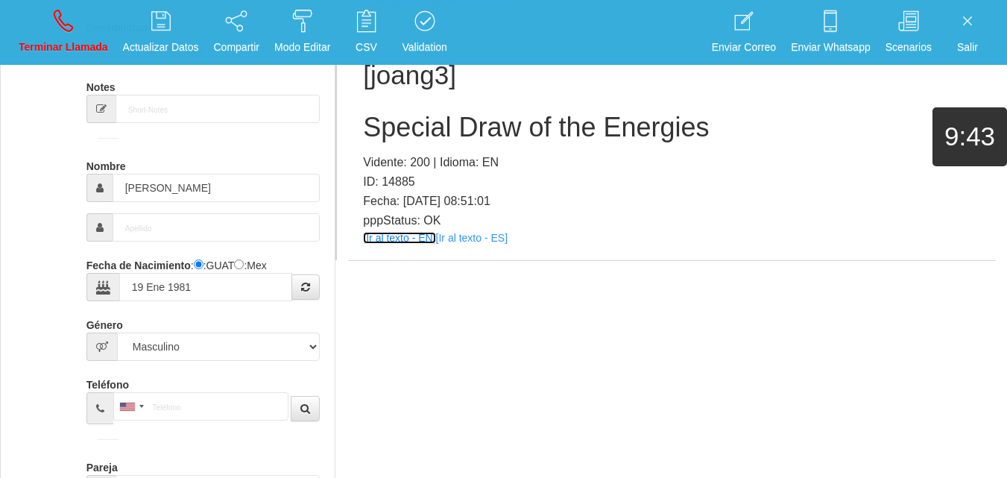
click at [382, 238] on link "[Ir al texto - EN]" at bounding box center [399, 238] width 72 height 12
click at [408, 130] on h2 "Special Draw of the Energies" at bounding box center [672, 128] width 618 height 30
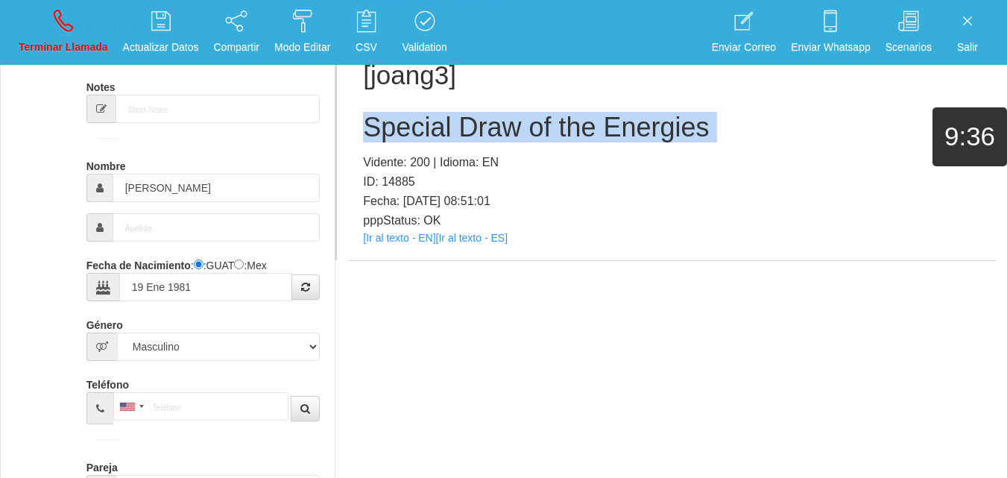
click at [408, 130] on h2 "Special Draw of the Energies" at bounding box center [672, 128] width 618 height 30
click at [86, 48] on p "Terminar Llamada" at bounding box center [63, 47] width 89 height 17
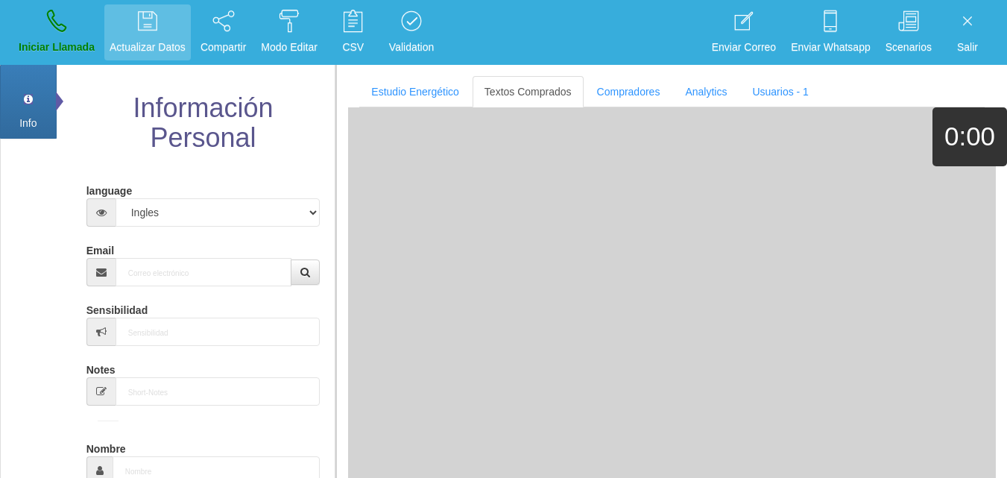
scroll to position [0, 0]
